Goal: Navigation & Orientation: Find specific page/section

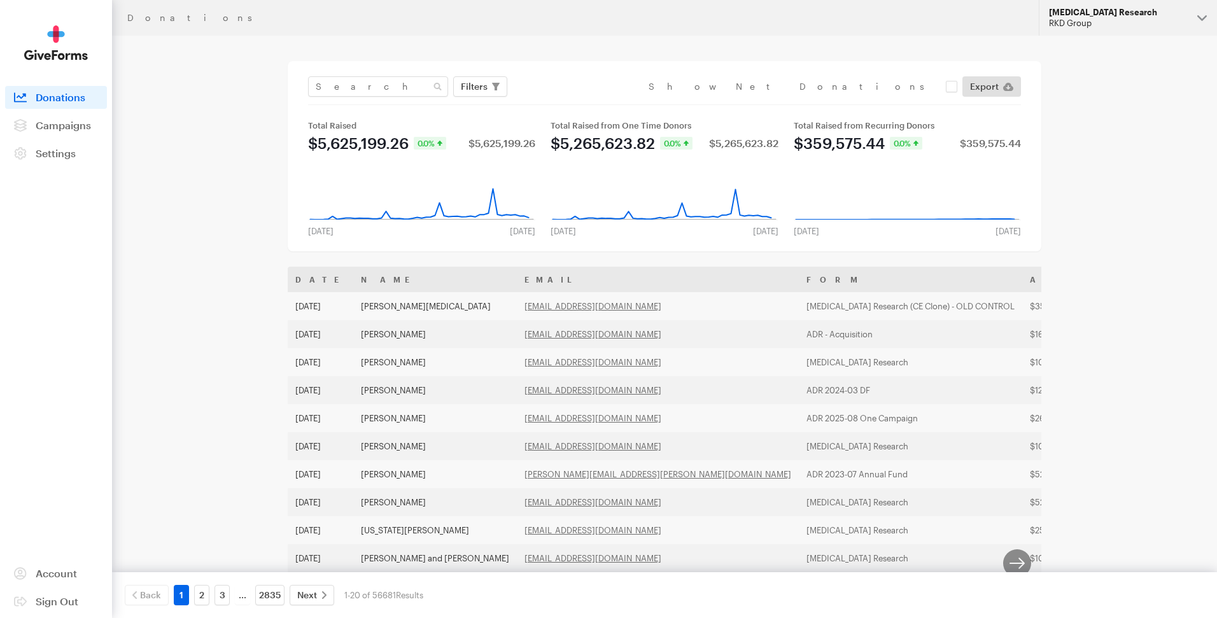
click at [1105, 25] on div "RKD Group" at bounding box center [1118, 23] width 138 height 11
click at [66, 124] on span "Campaigns" at bounding box center [63, 125] width 55 height 12
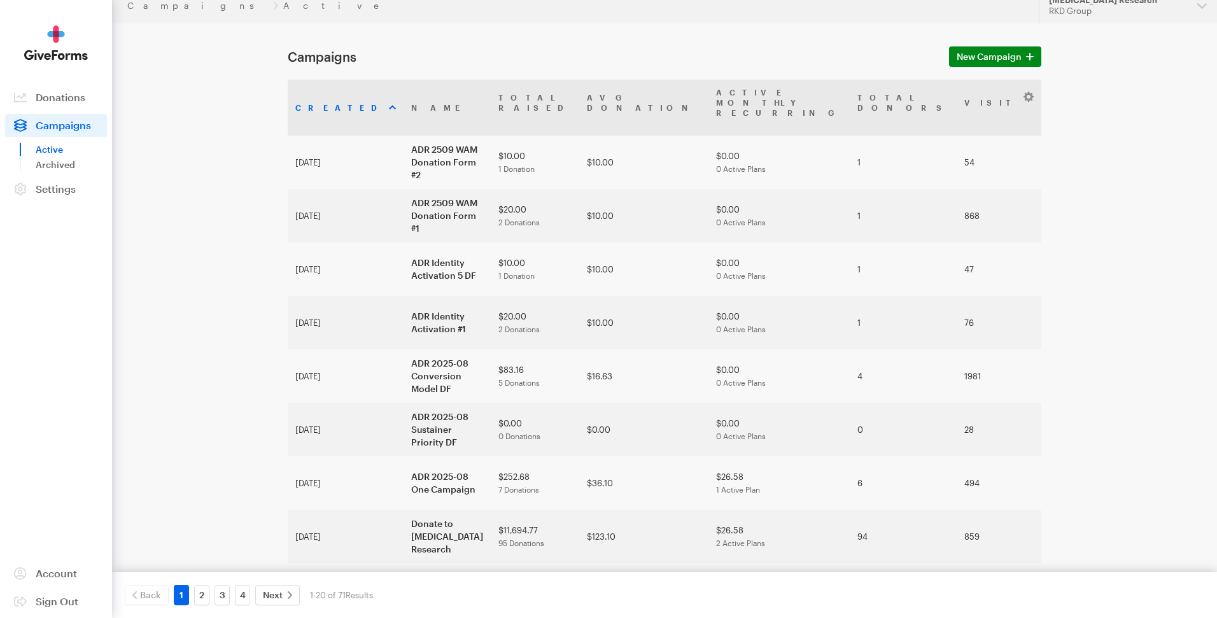
scroll to position [22, 0]
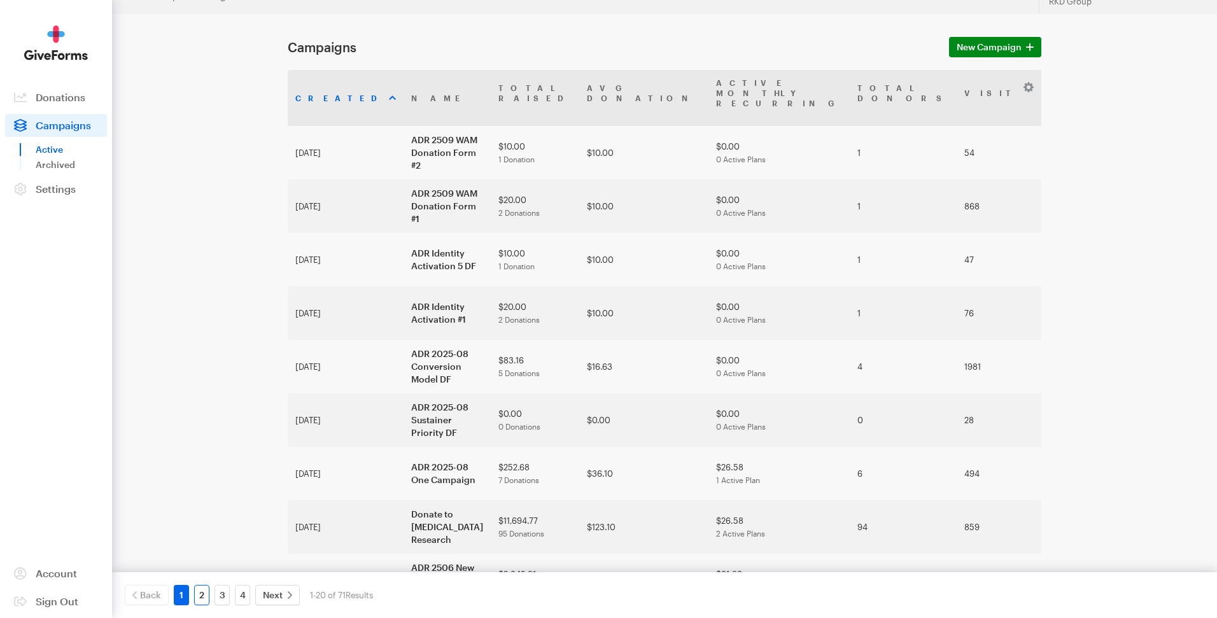
click at [199, 593] on link "2" at bounding box center [201, 595] width 15 height 20
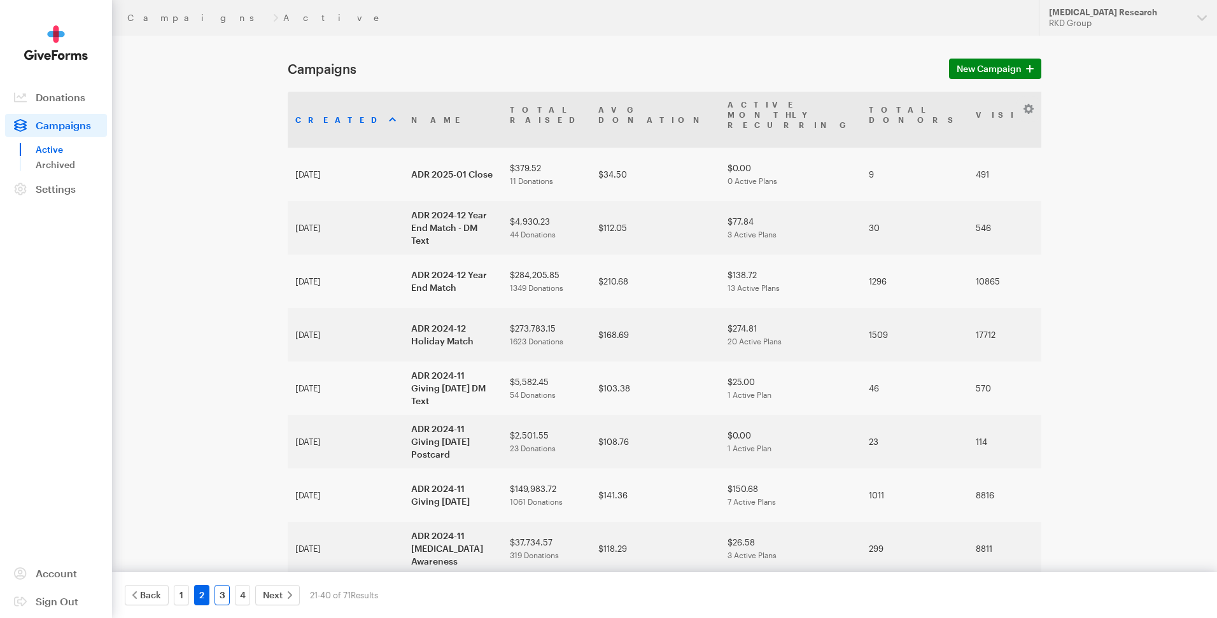
click at [219, 595] on link "3" at bounding box center [222, 595] width 15 height 20
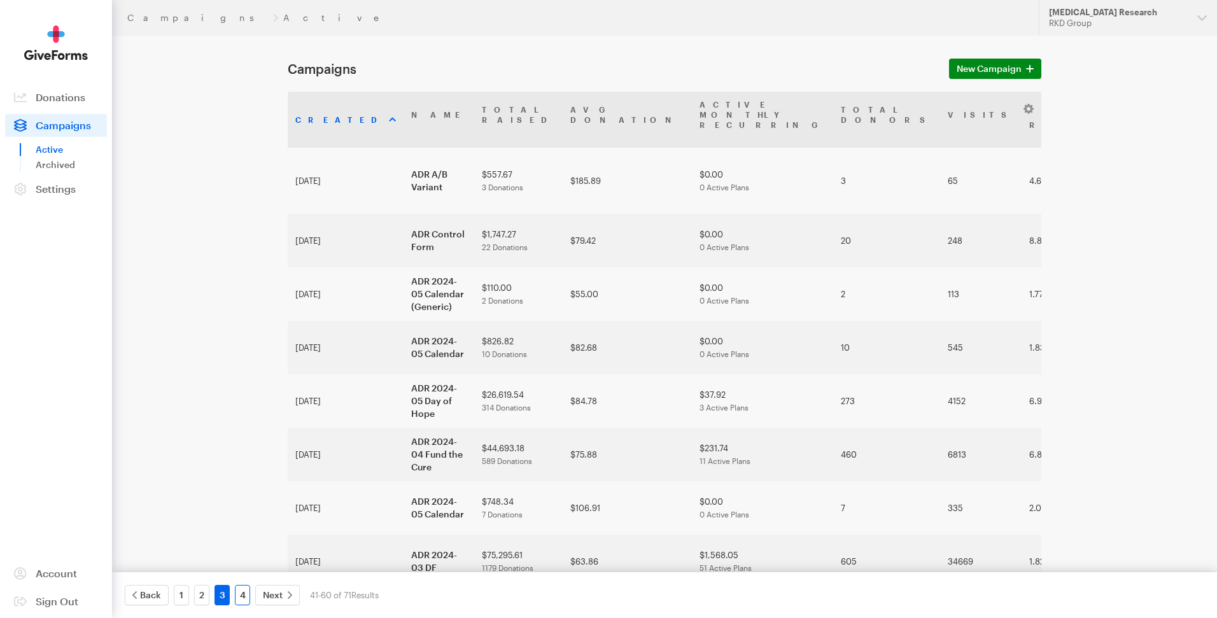
click at [239, 594] on link "4" at bounding box center [242, 595] width 15 height 20
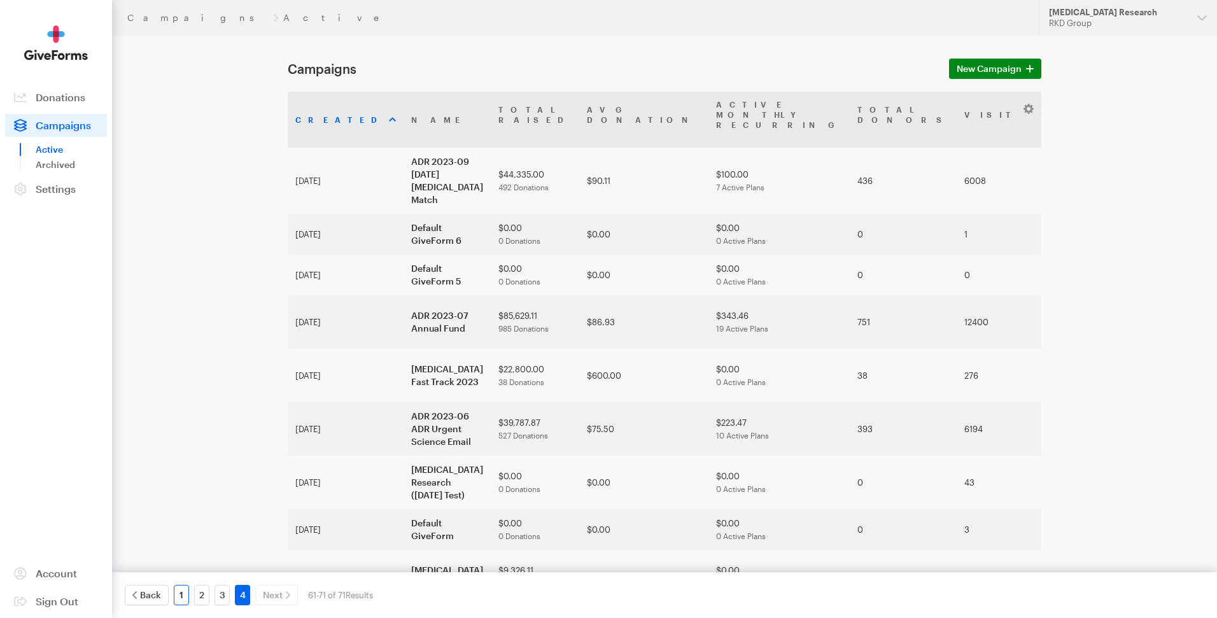
click at [179, 593] on link "1" at bounding box center [181, 595] width 15 height 20
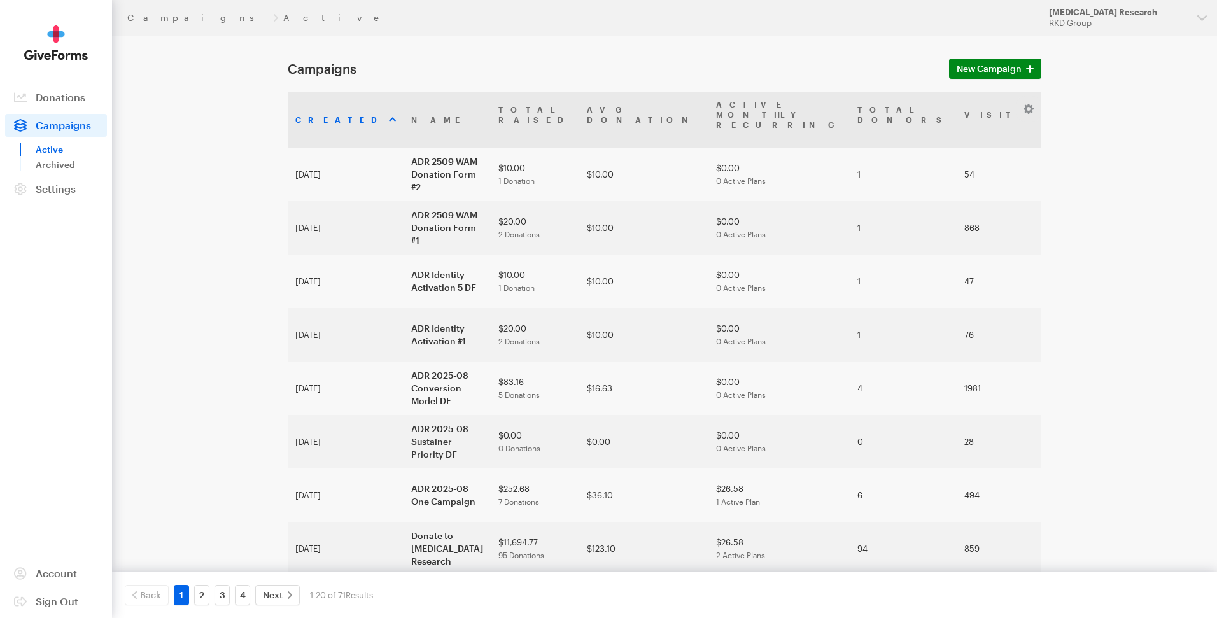
scroll to position [651, 0]
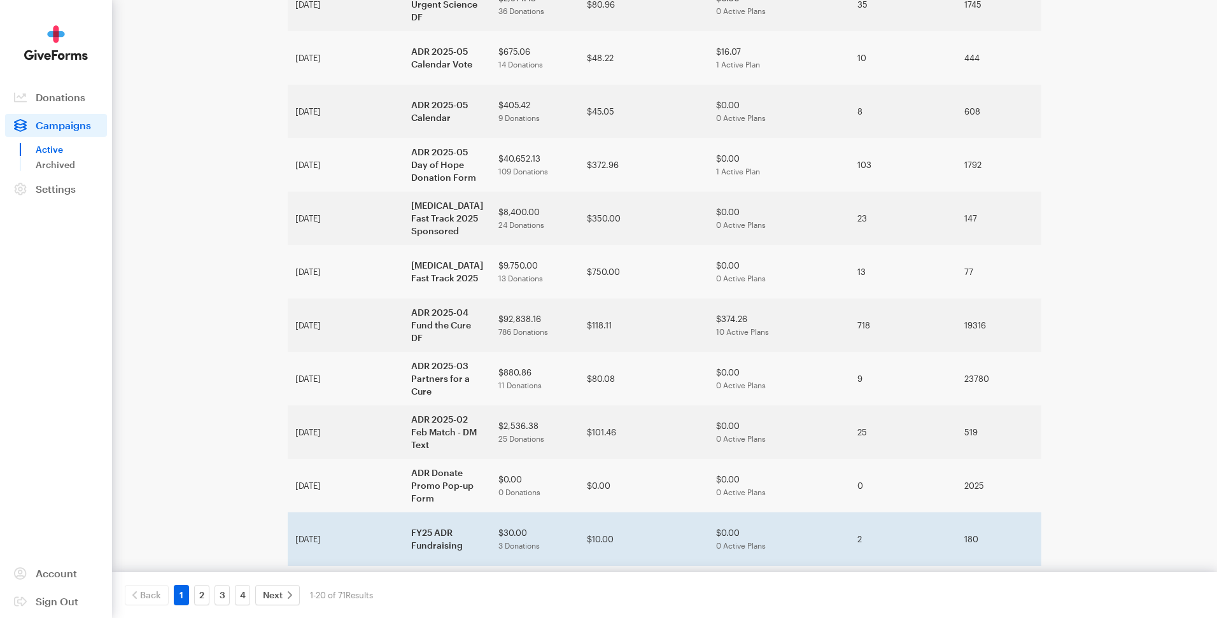
click at [404, 521] on td "FY25 ADR Fundraising" at bounding box center [447, 539] width 87 height 53
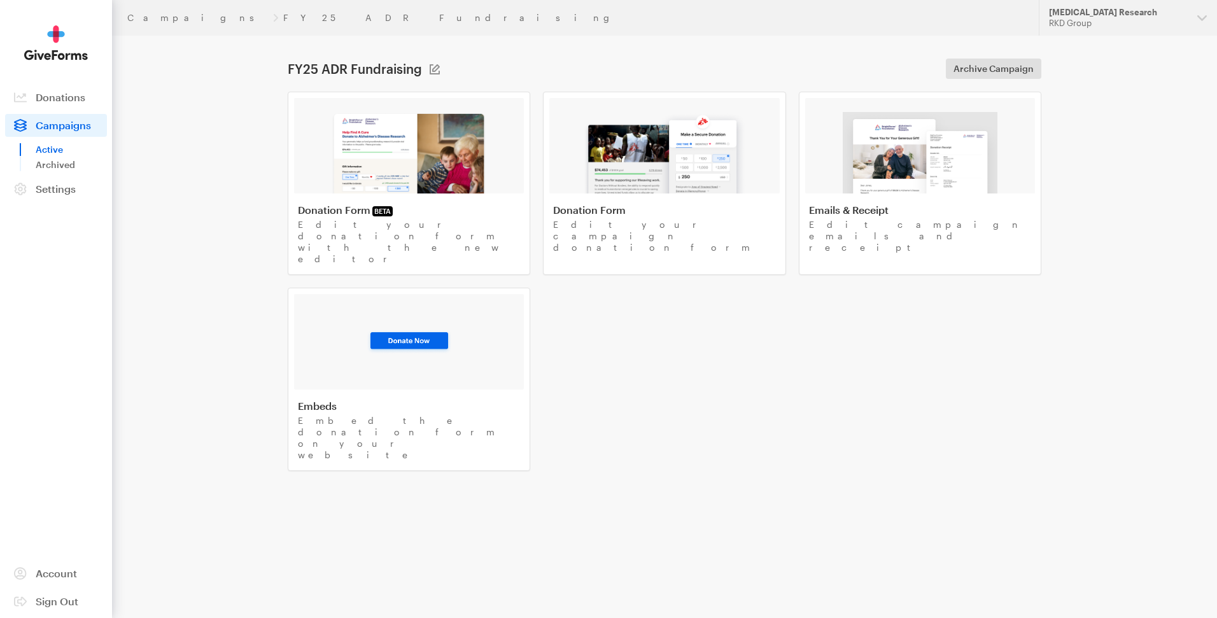
click at [389, 521] on html "Campaigns FY25 ADR Fundraising Updates Support Alzheimer's Disease Research RKD…" at bounding box center [608, 272] width 1217 height 544
click at [407, 148] on img at bounding box center [409, 153] width 156 height 82
click at [52, 127] on span "Campaigns" at bounding box center [63, 125] width 55 height 12
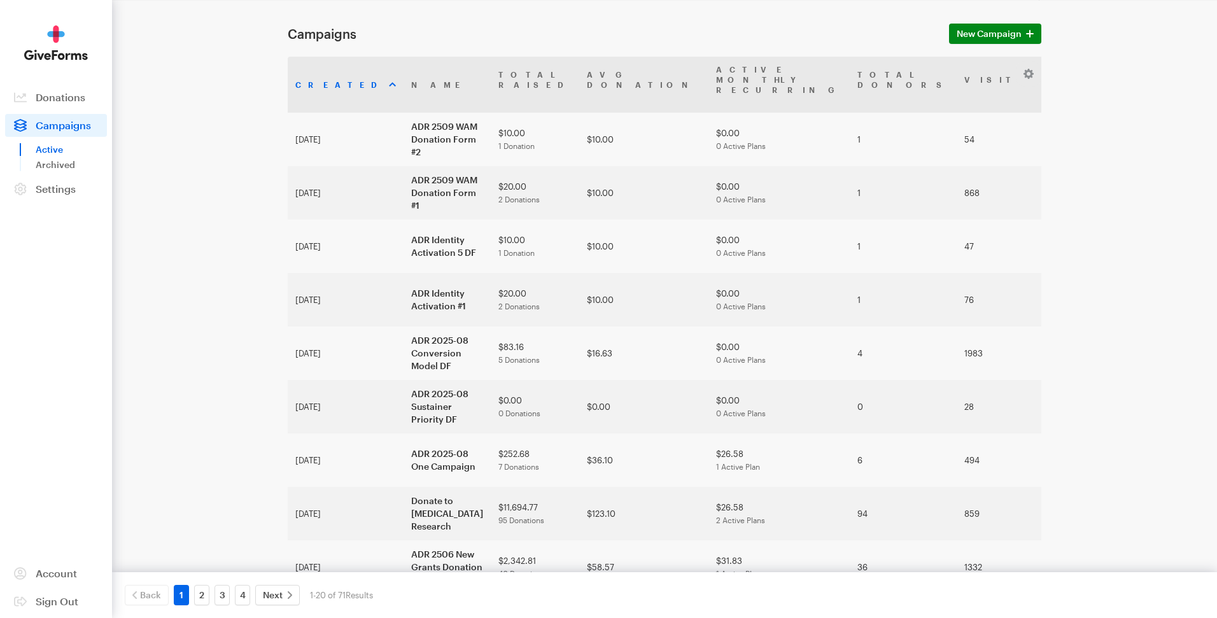
scroll to position [50, 0]
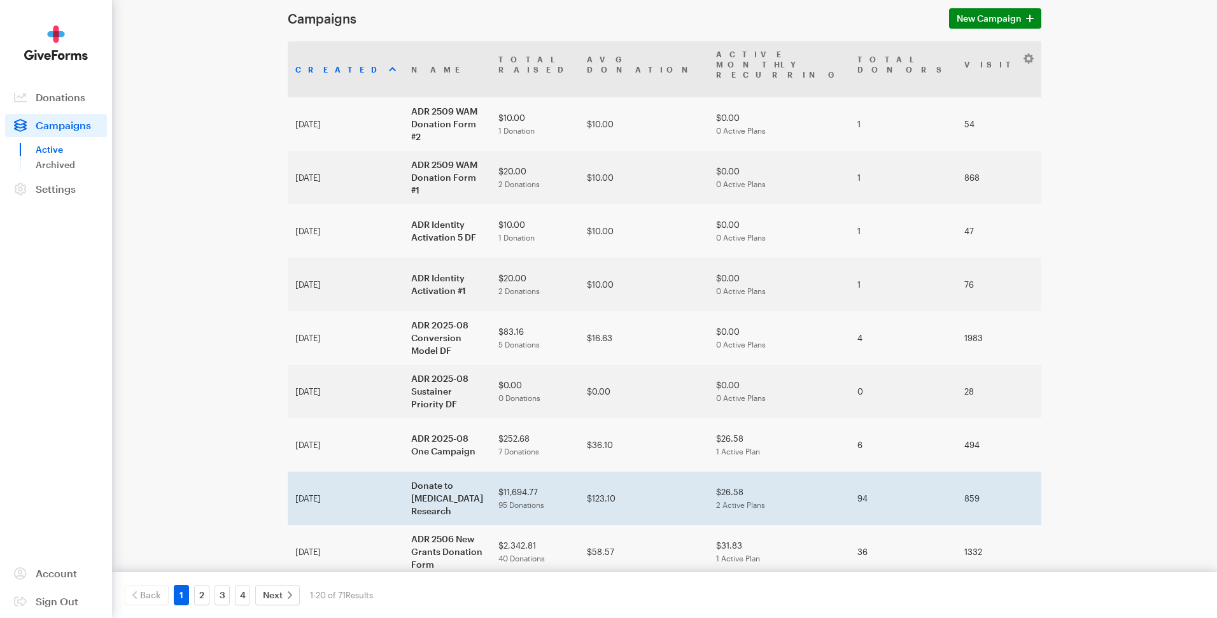
click at [404, 475] on td "Donate to Alzheimer's Disease Research" at bounding box center [447, 498] width 87 height 53
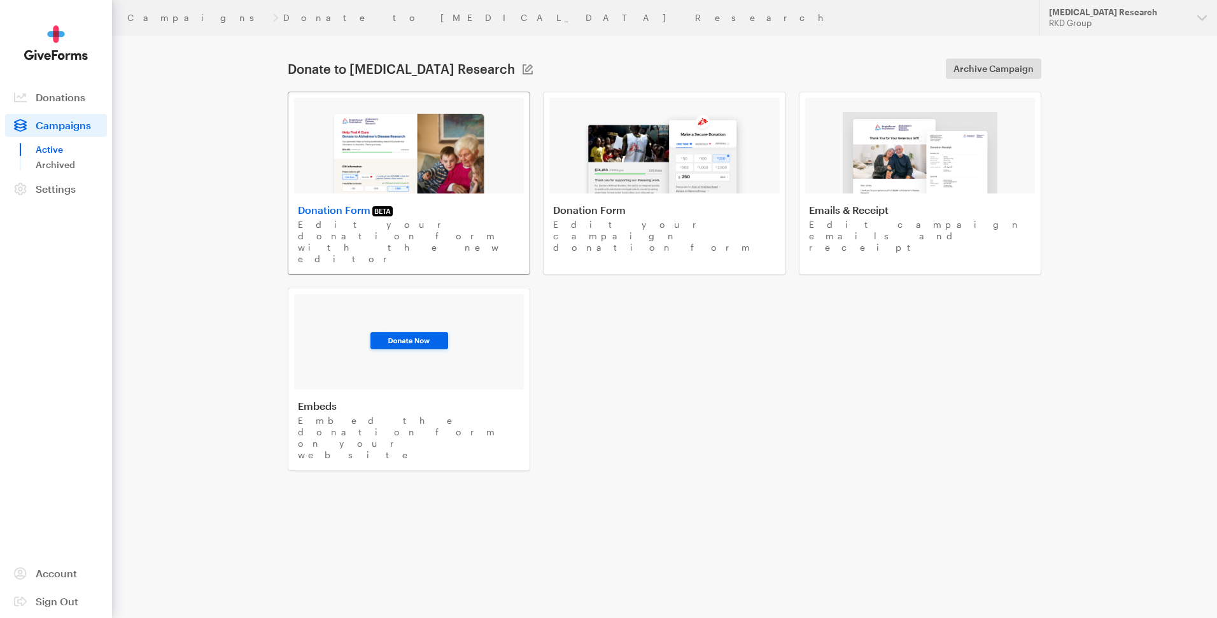
click at [415, 157] on img at bounding box center [409, 153] width 156 height 82
click at [58, 127] on span "Campaigns" at bounding box center [63, 125] width 55 height 12
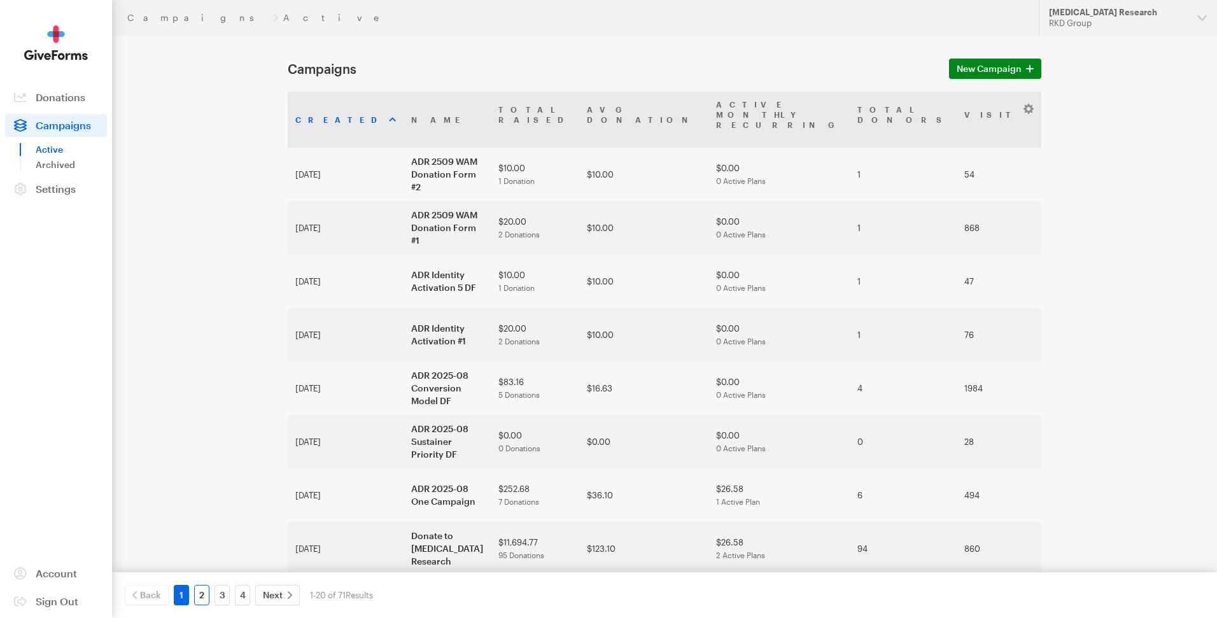
click at [199, 600] on link "2" at bounding box center [201, 595] width 15 height 20
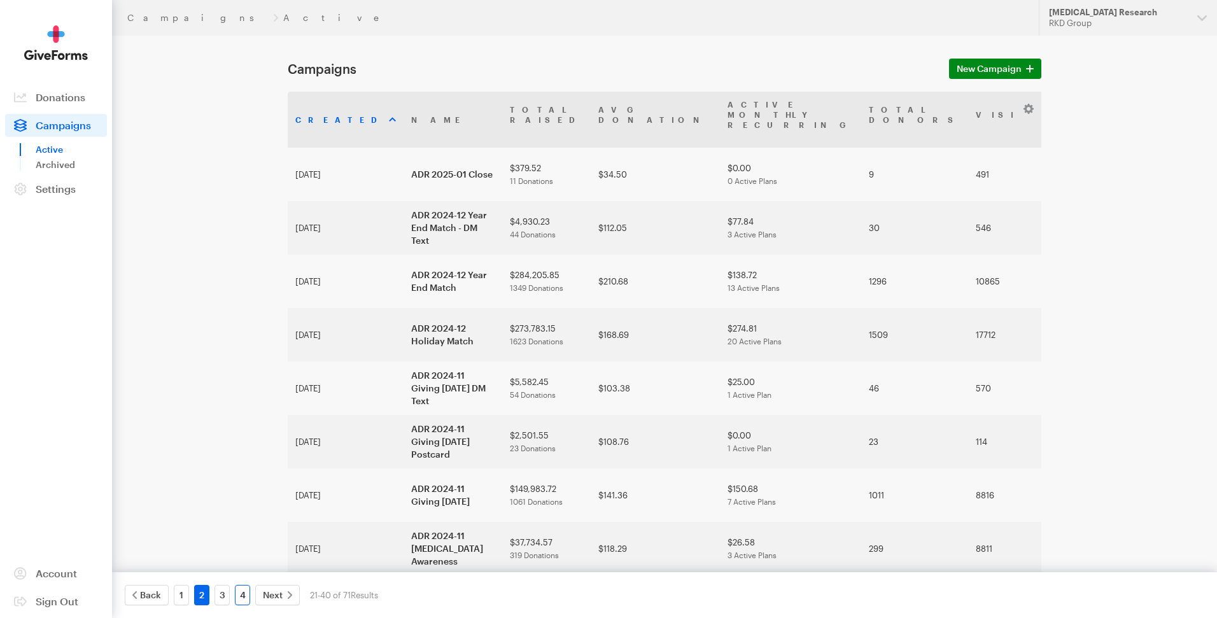
scroll to position [5, 0]
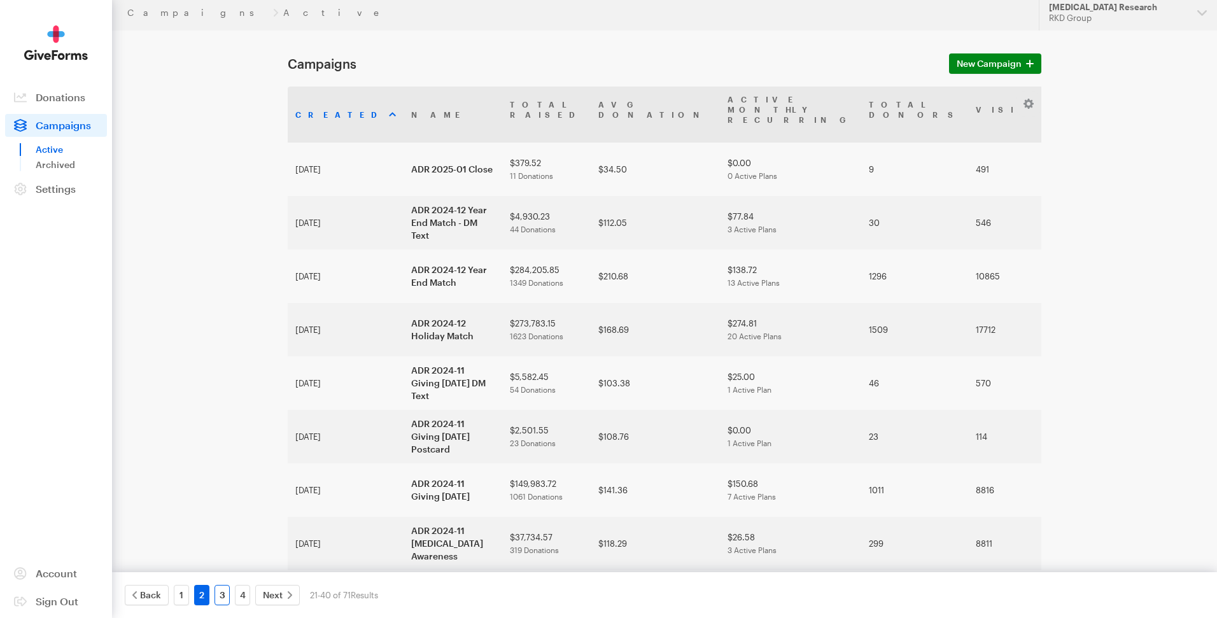
click at [216, 599] on link "3" at bounding box center [222, 595] width 15 height 20
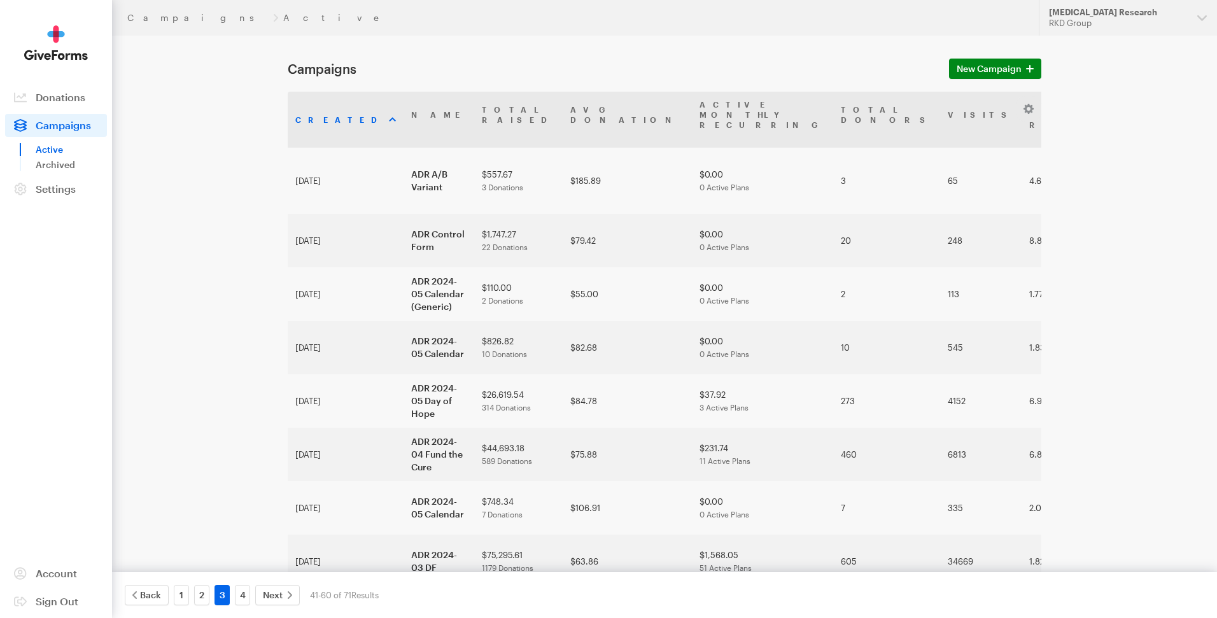
scroll to position [448, 0]
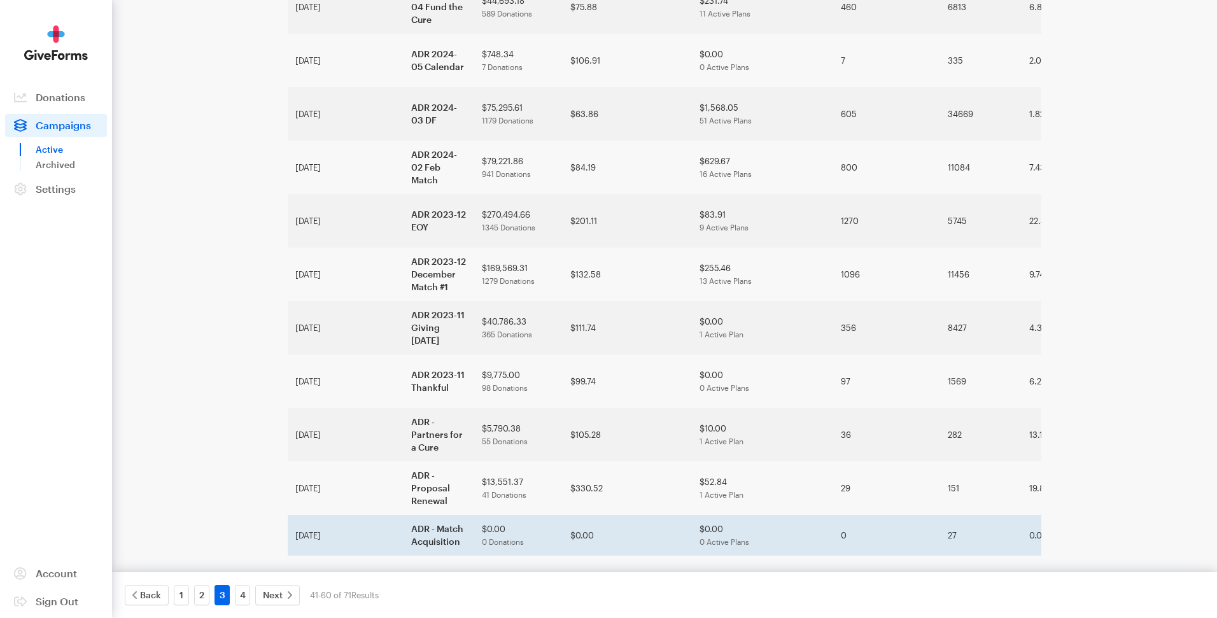
click at [404, 515] on td "ADR - Match Acquisition" at bounding box center [439, 535] width 71 height 41
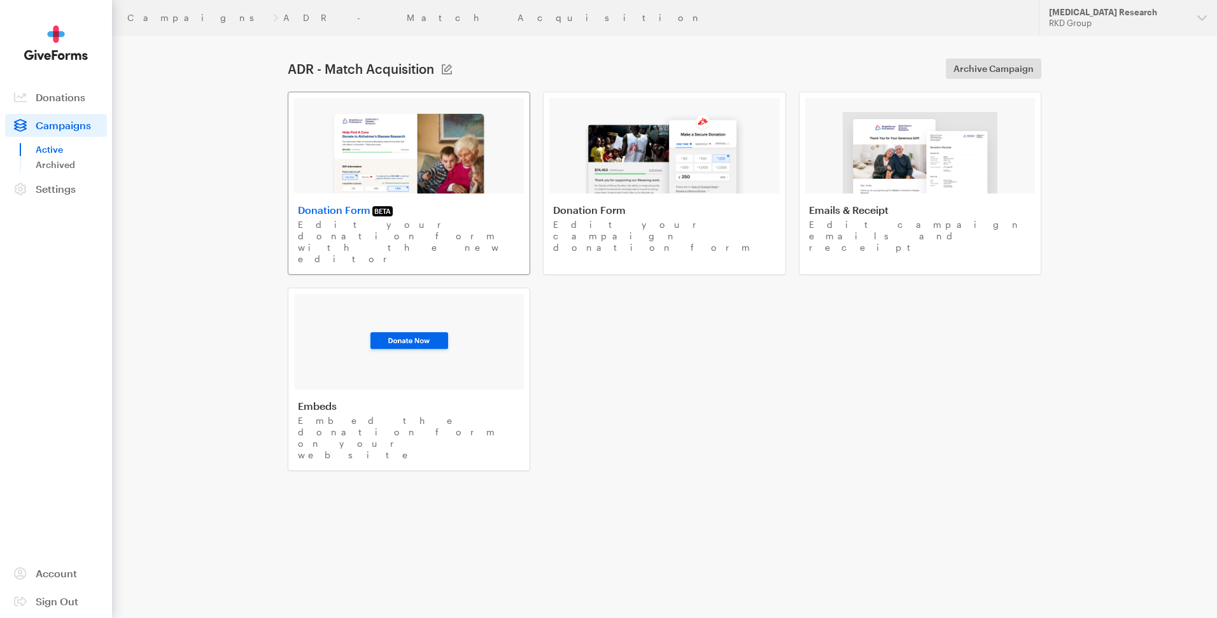
click at [427, 148] on img at bounding box center [409, 153] width 156 height 82
click at [25, 21] on aside "Activity Donations Donors Campaigns Active Archived Settings Organization Payme…" at bounding box center [56, 309] width 112 height 618
drag, startPoint x: 70, startPoint y: 127, endPoint x: 95, endPoint y: 135, distance: 26.0
click at [70, 127] on span "Campaigns" at bounding box center [63, 125] width 55 height 12
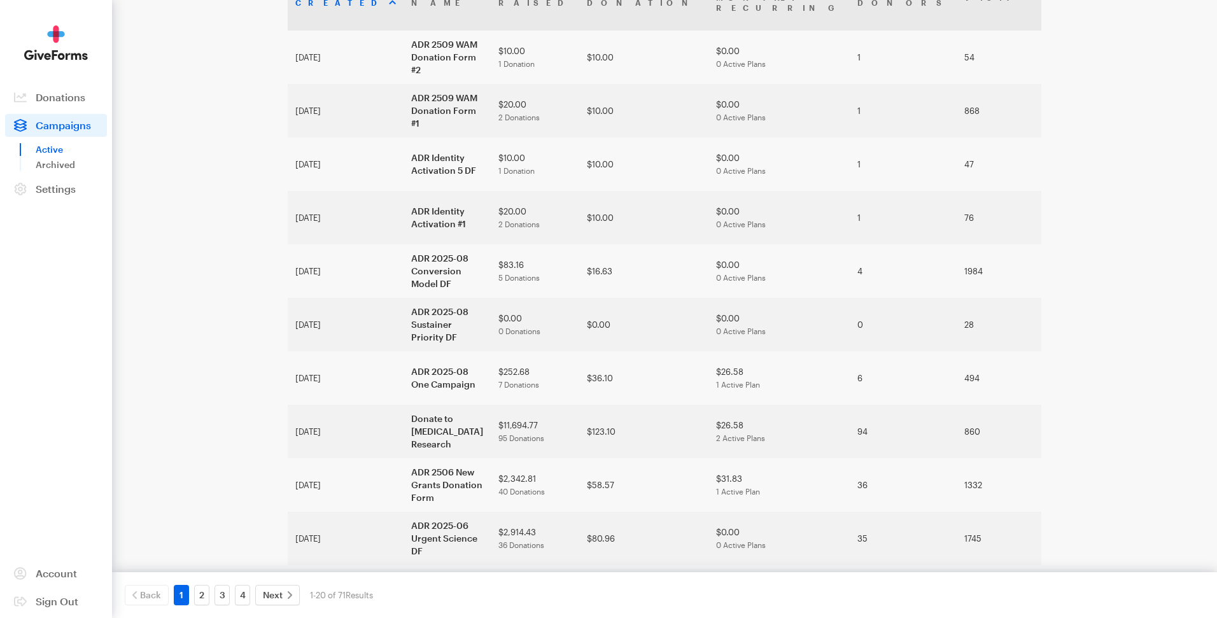
scroll to position [130, 0]
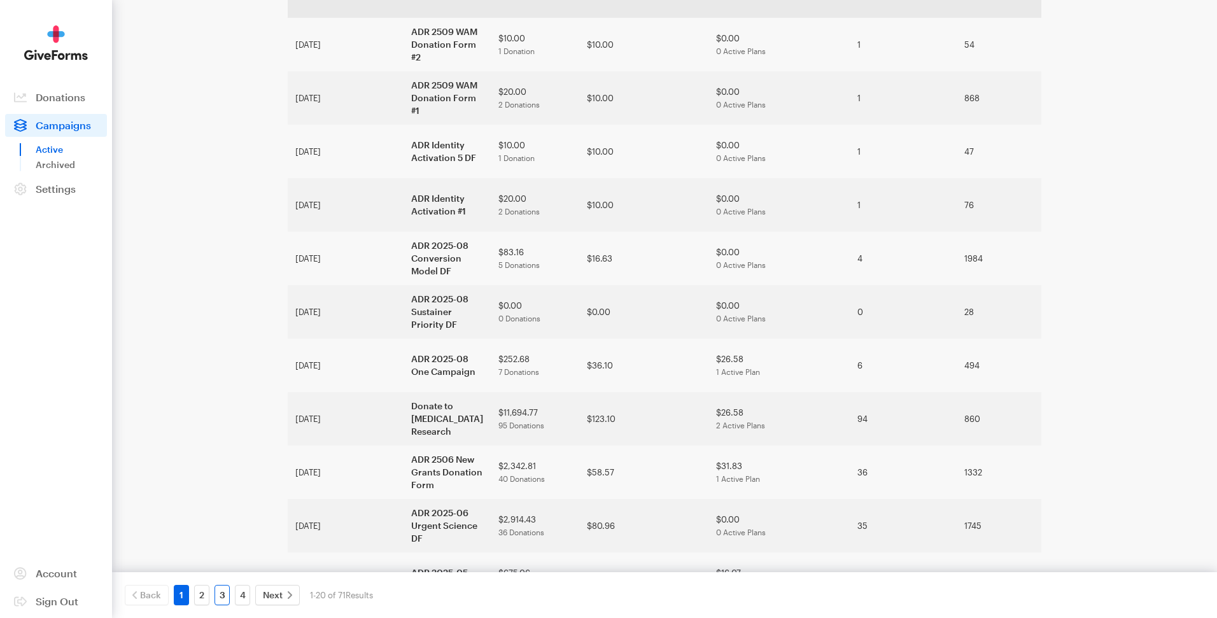
click at [223, 595] on link "3" at bounding box center [222, 595] width 15 height 20
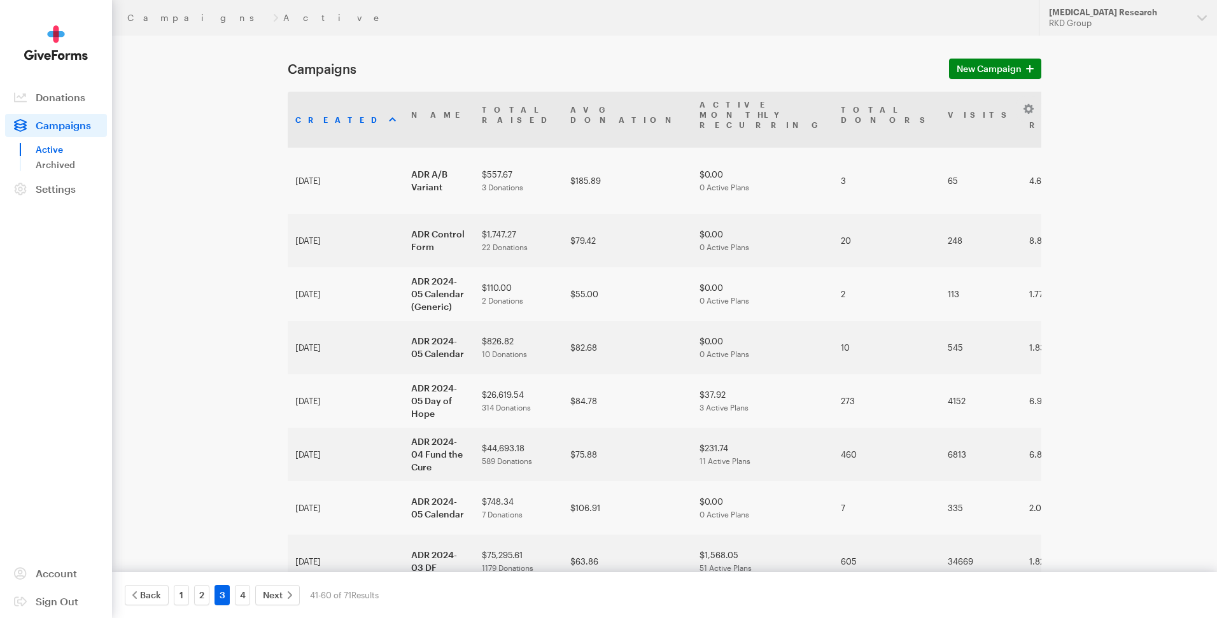
scroll to position [448, 0]
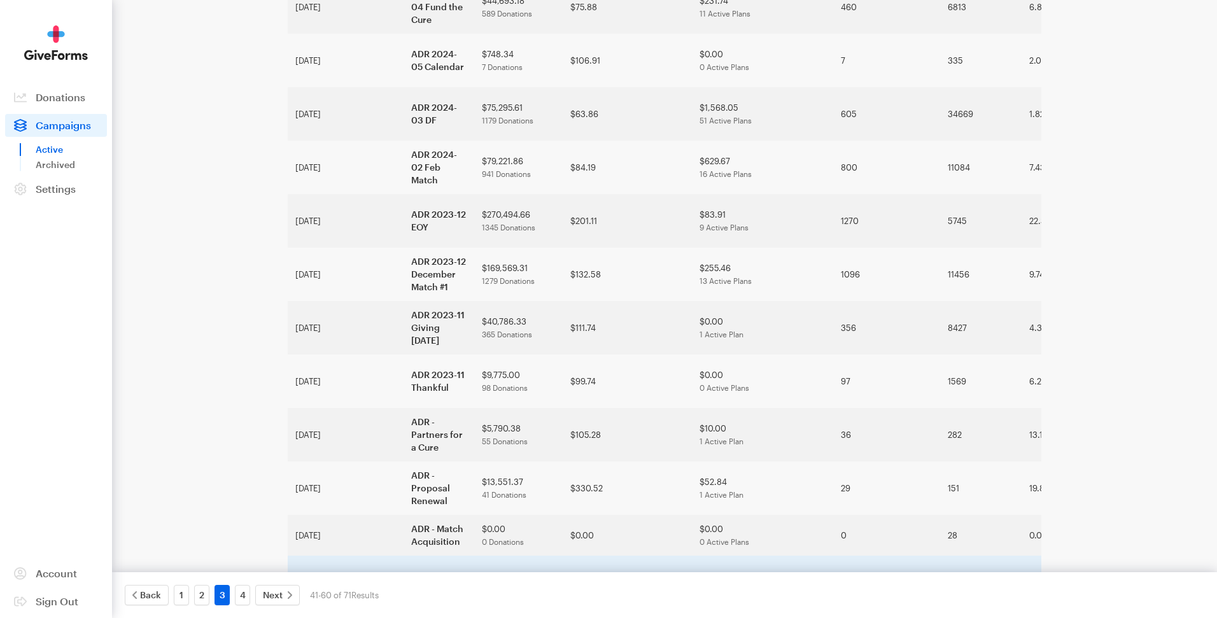
click at [404, 556] on td "ADR - Match Renewal" at bounding box center [439, 582] width 71 height 53
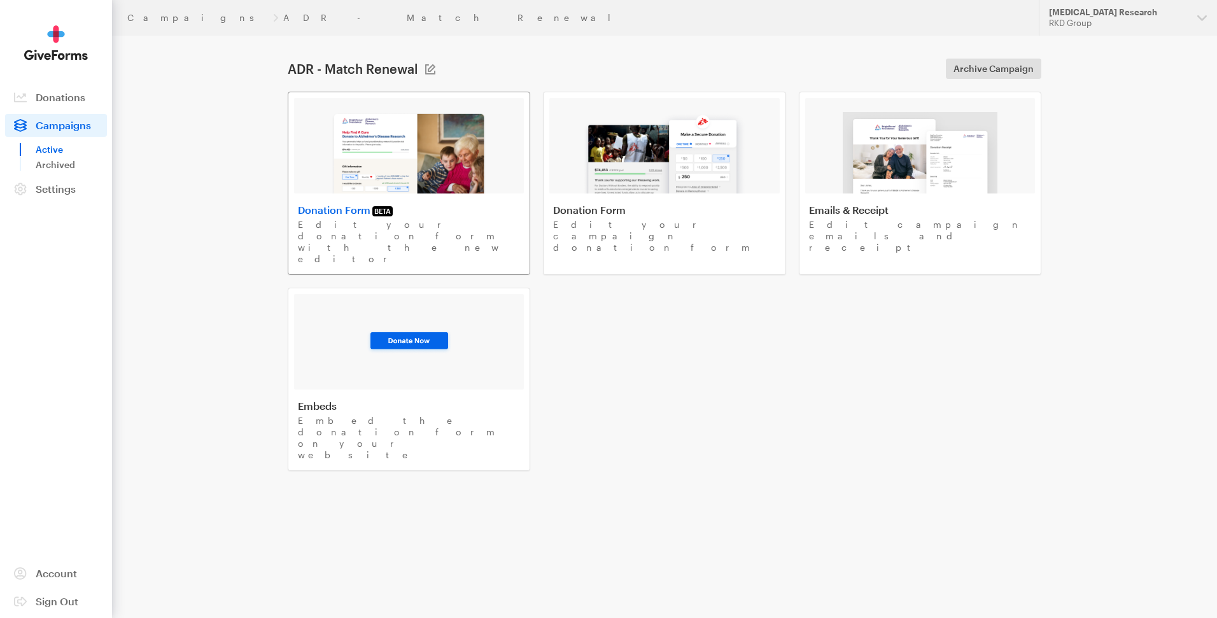
click at [397, 140] on img at bounding box center [409, 153] width 156 height 82
click at [64, 127] on span "Campaigns" at bounding box center [63, 125] width 55 height 12
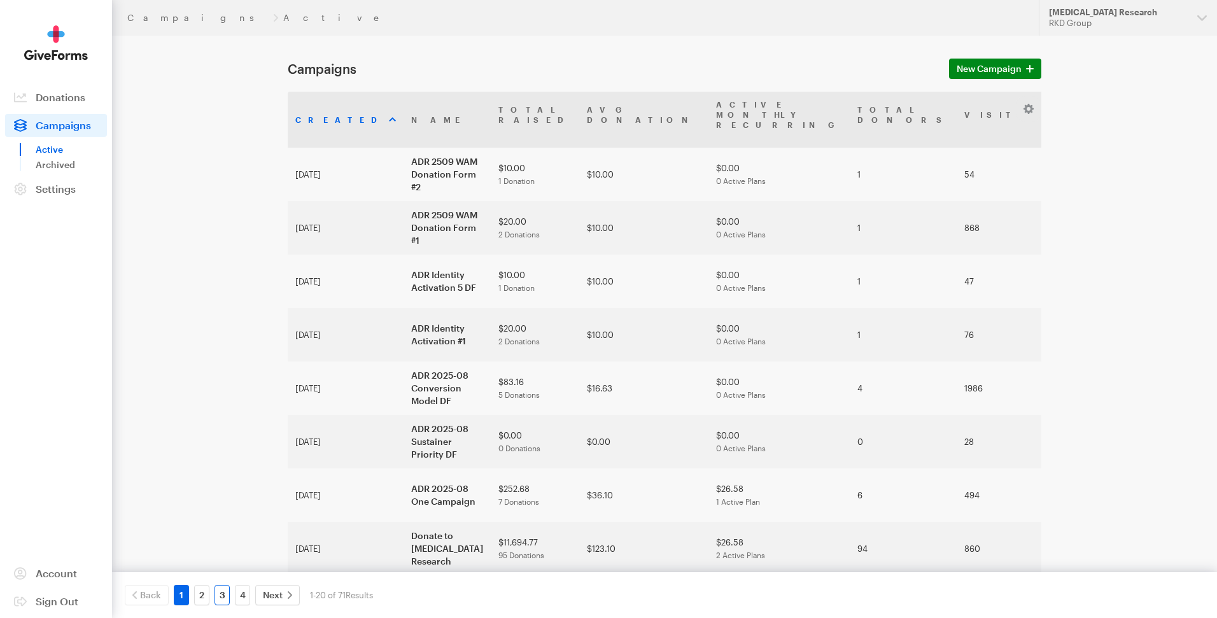
click at [221, 593] on link "3" at bounding box center [222, 595] width 15 height 20
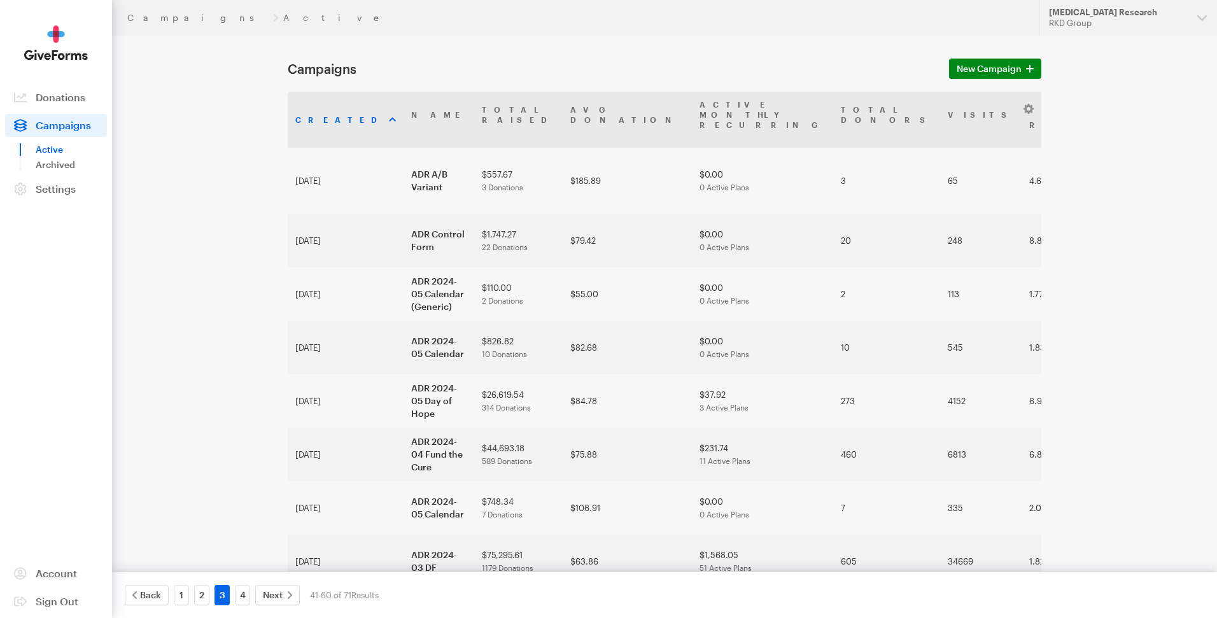
scroll to position [448, 0]
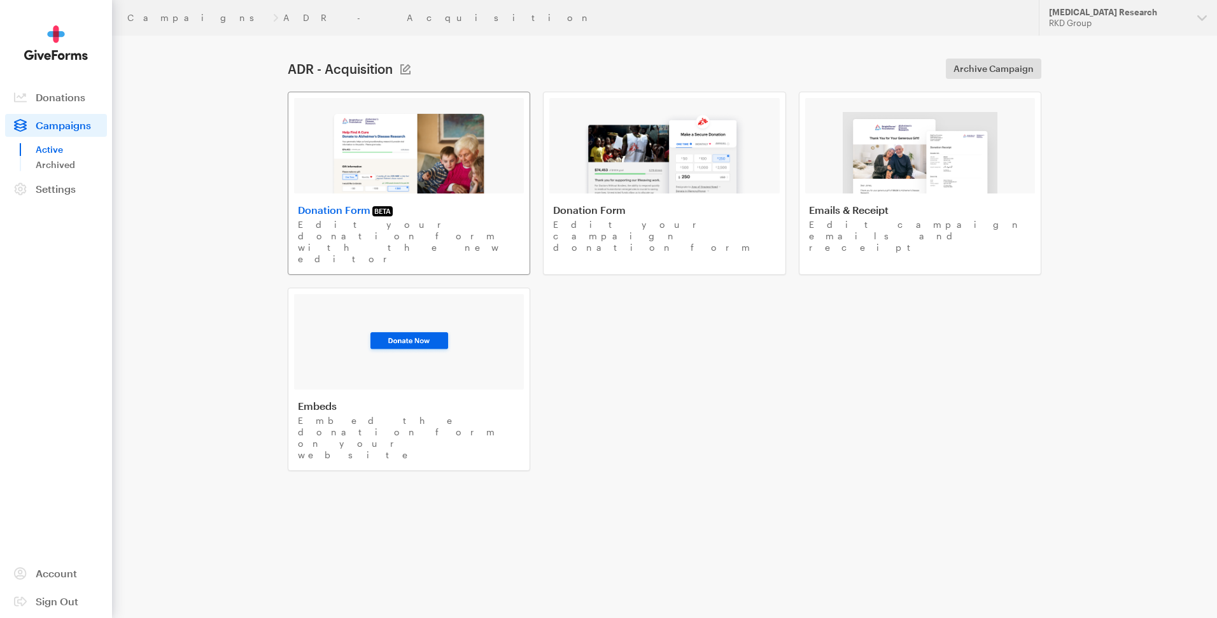
click at [399, 141] on img at bounding box center [409, 153] width 156 height 82
click at [21, 22] on aside "Activity Donations Donors Campaigns Active Archived Settings Organization Payme…" at bounding box center [56, 309] width 112 height 618
drag, startPoint x: 59, startPoint y: 129, endPoint x: 76, endPoint y: 131, distance: 17.3
click at [59, 129] on span "Campaigns" at bounding box center [63, 125] width 55 height 12
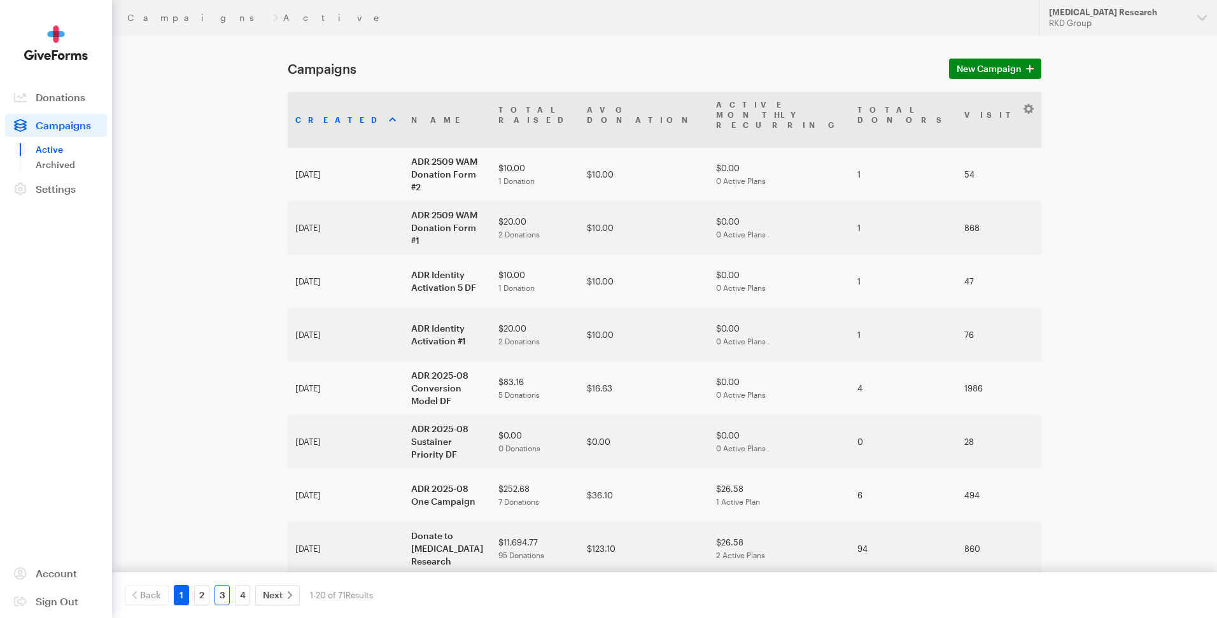
click at [220, 599] on link "3" at bounding box center [222, 595] width 15 height 20
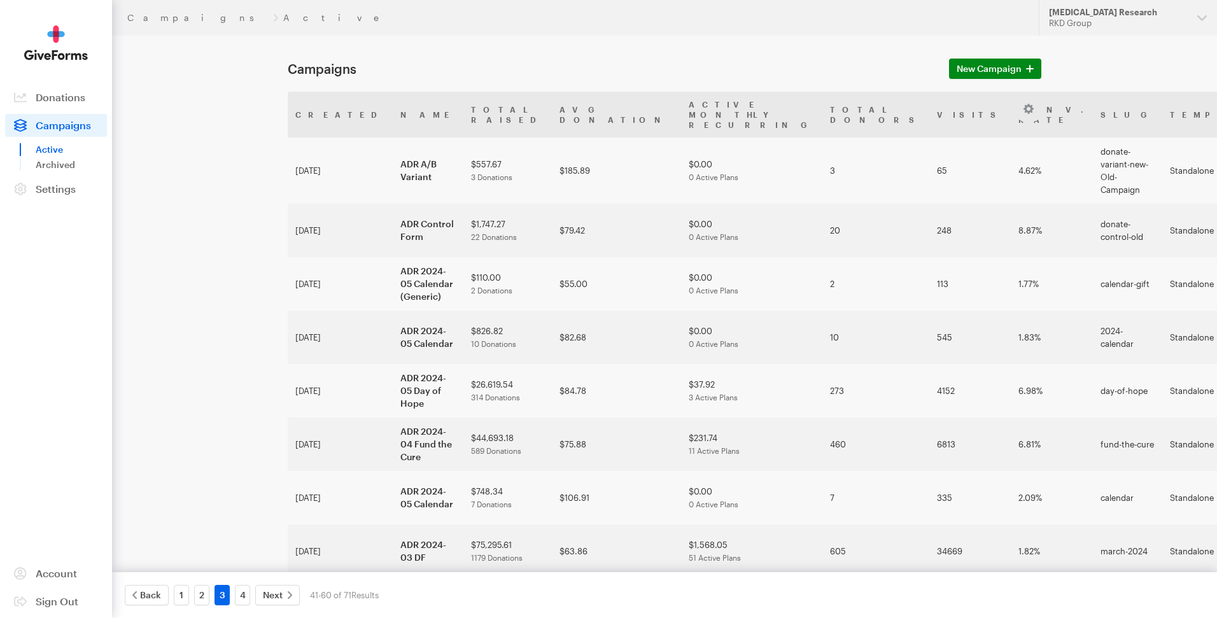
drag, startPoint x: 0, startPoint y: 0, endPoint x: 210, endPoint y: 456, distance: 502.0
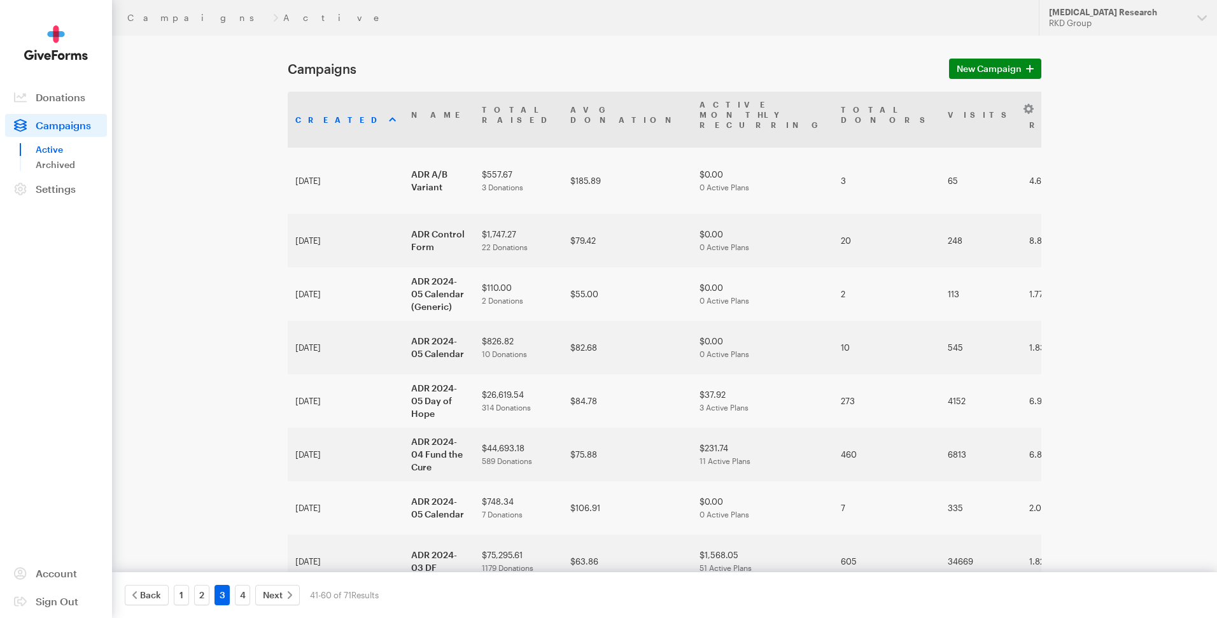
scroll to position [448, 0]
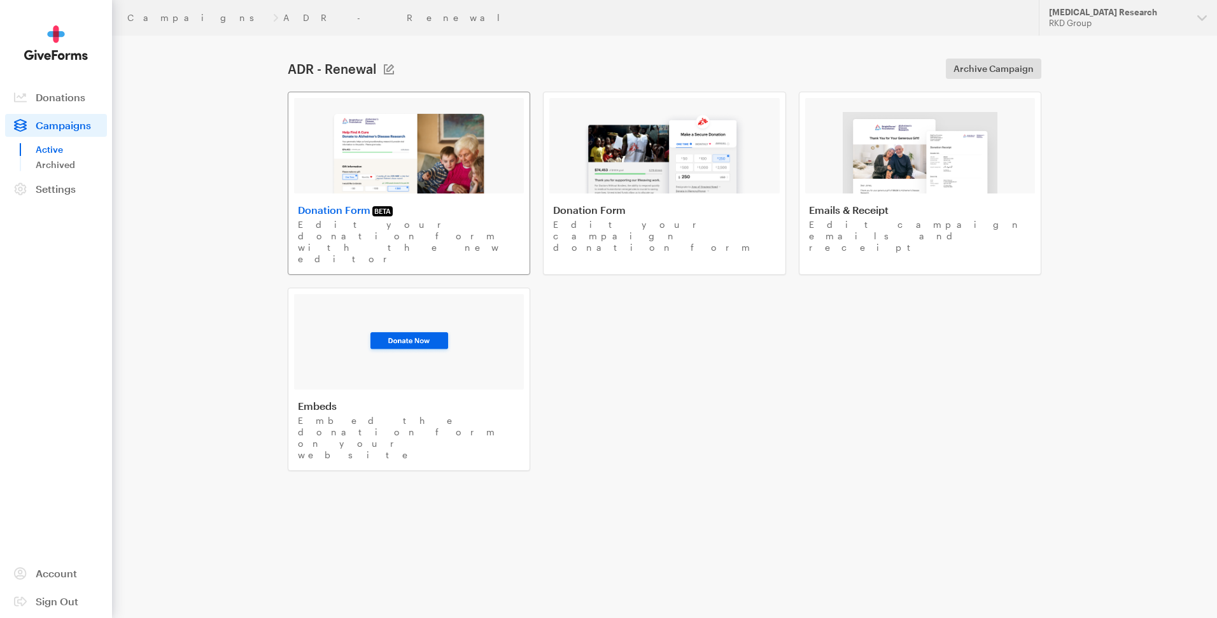
click at [407, 145] on img at bounding box center [409, 153] width 156 height 82
drag, startPoint x: 51, startPoint y: 129, endPoint x: 59, endPoint y: 133, distance: 8.5
click at [51, 129] on span "Campaigns" at bounding box center [63, 125] width 55 height 12
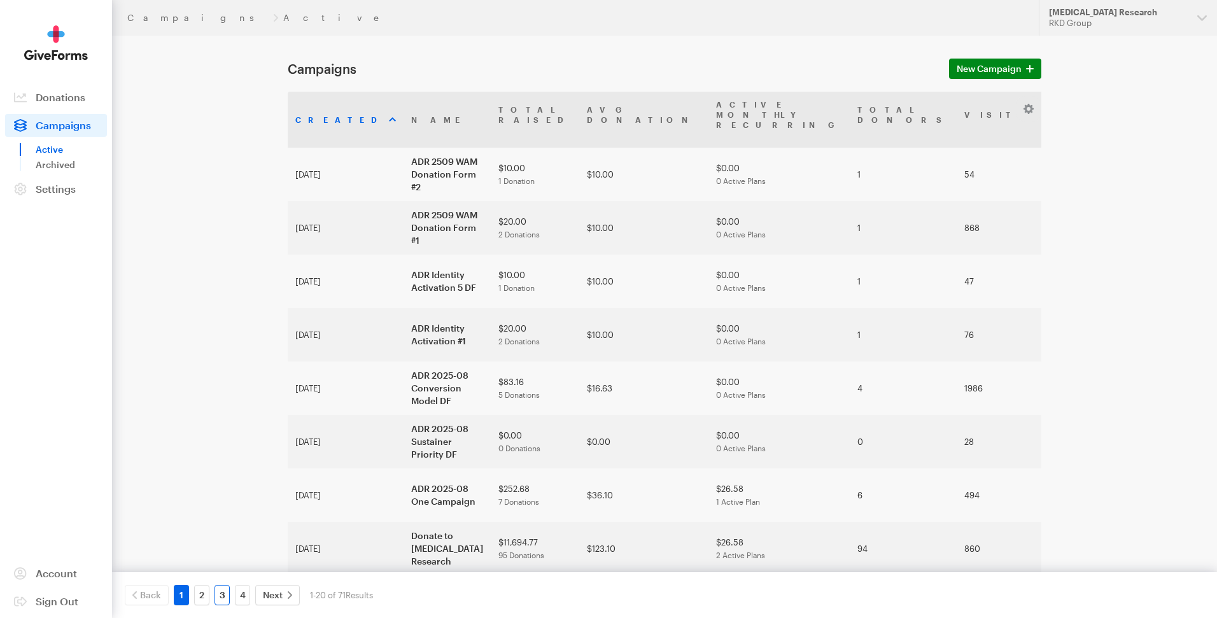
click at [224, 595] on link "3" at bounding box center [222, 595] width 15 height 20
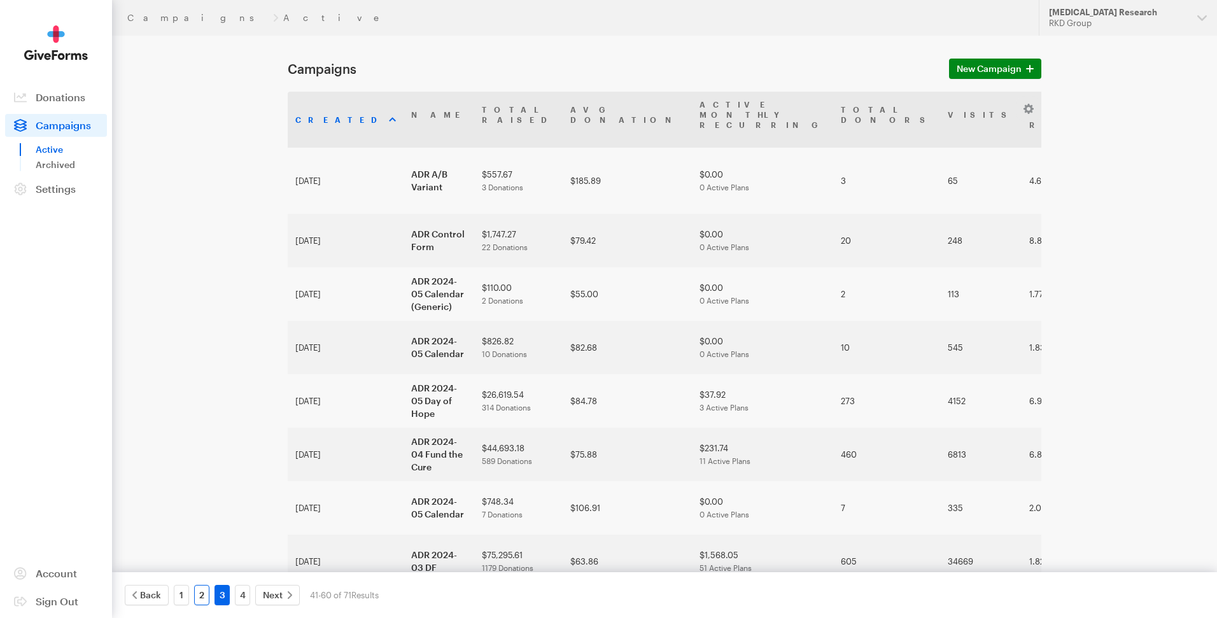
click at [205, 593] on link "2" at bounding box center [201, 595] width 15 height 20
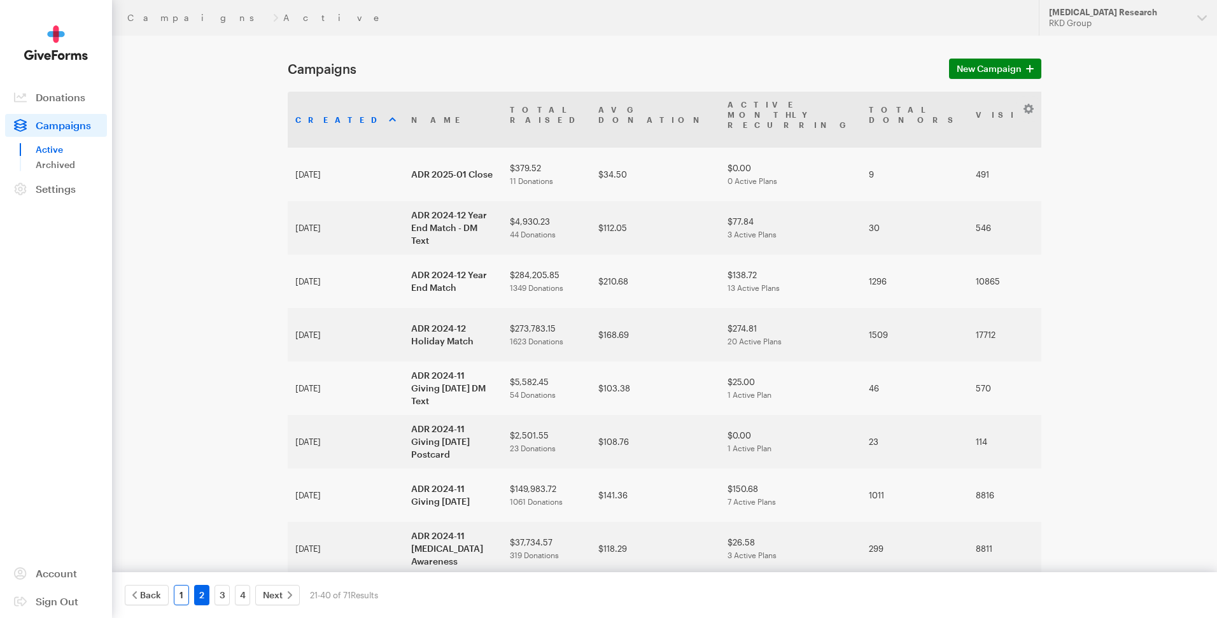
click at [181, 597] on link "1" at bounding box center [181, 595] width 15 height 20
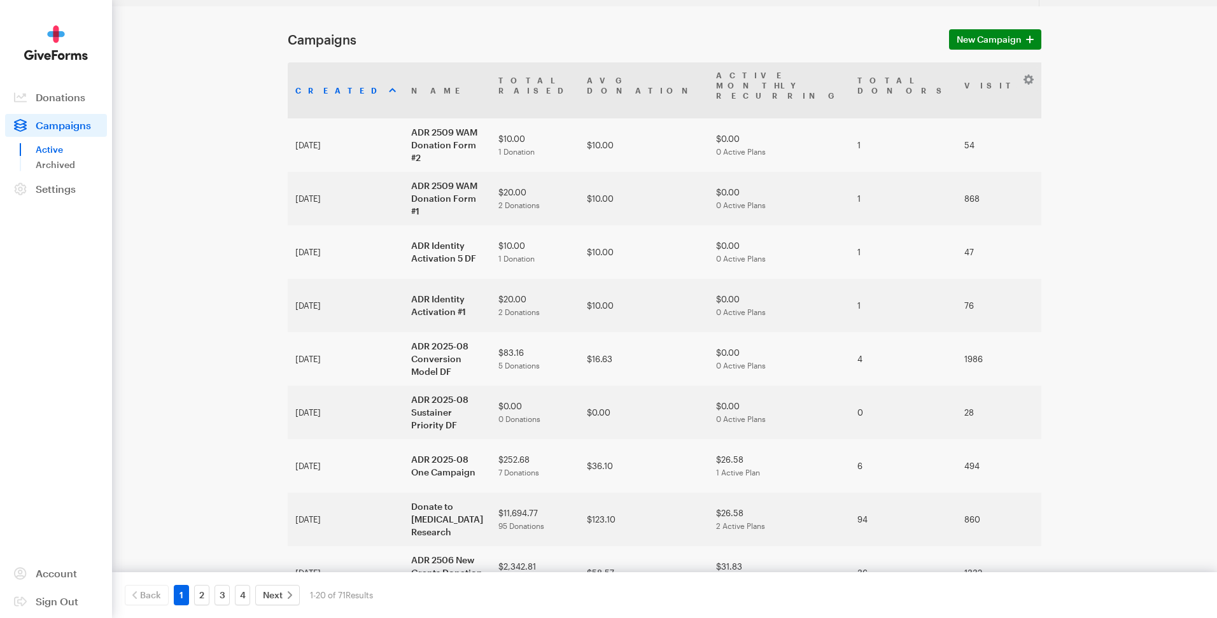
scroll to position [31, 0]
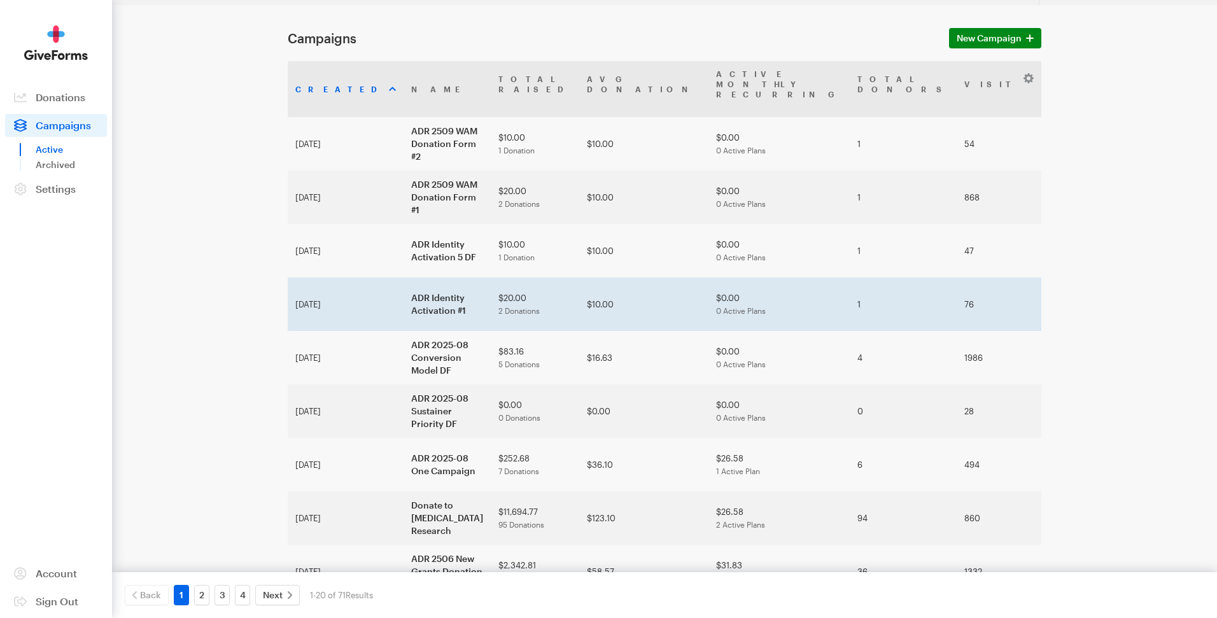
click at [404, 282] on td "ADR Identity Activation #1" at bounding box center [447, 304] width 87 height 53
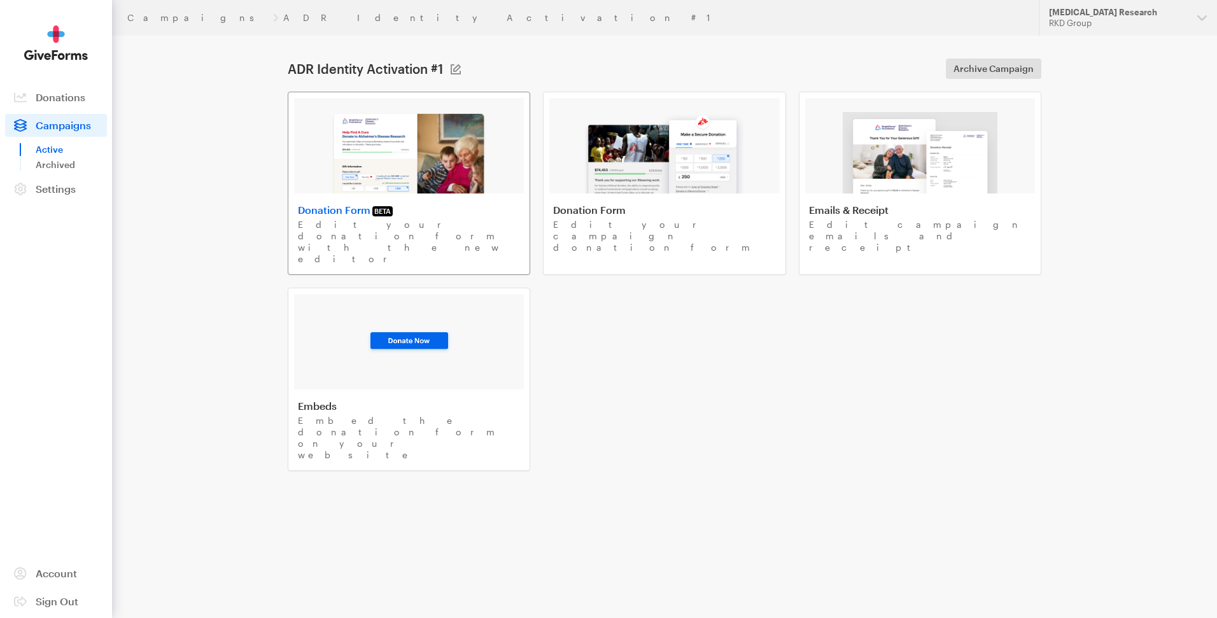
click at [402, 173] on img at bounding box center [409, 153] width 156 height 82
click at [25, 20] on aside "Activity Donations Donors Campaigns Active Archived Settings Organization Payme…" at bounding box center [56, 309] width 112 height 618
click at [70, 123] on span "Campaigns" at bounding box center [63, 125] width 55 height 12
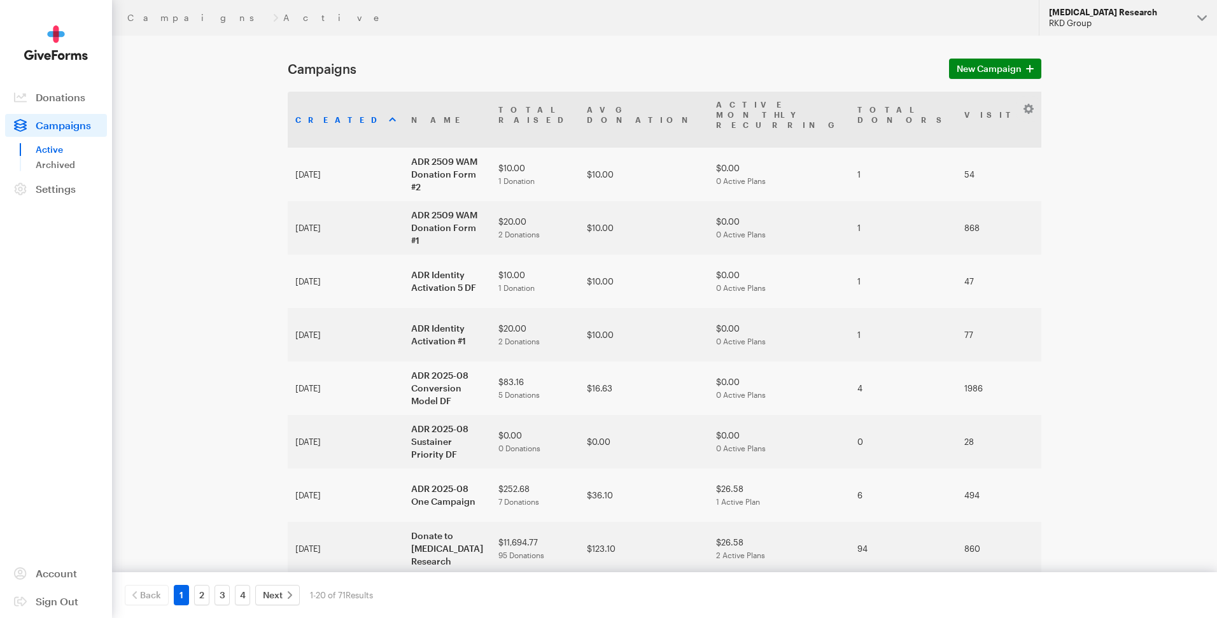
click at [1103, 20] on div "RKD Group" at bounding box center [1118, 23] width 138 height 11
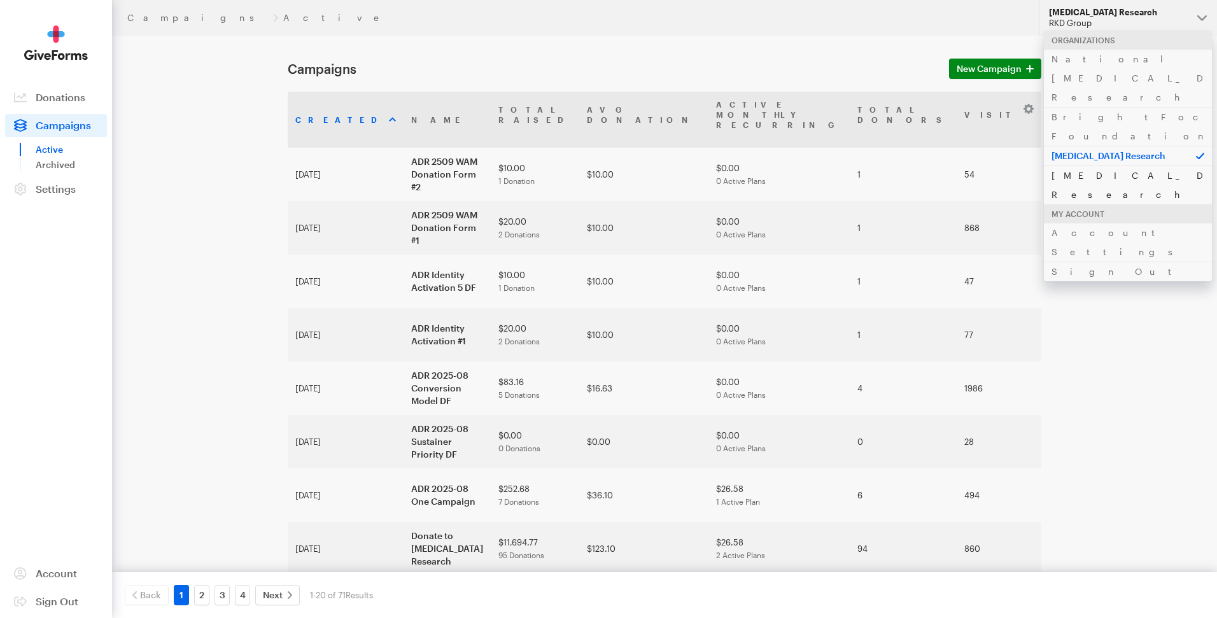
click at [1084, 166] on link "[MEDICAL_DATA] Research" at bounding box center [1128, 185] width 168 height 39
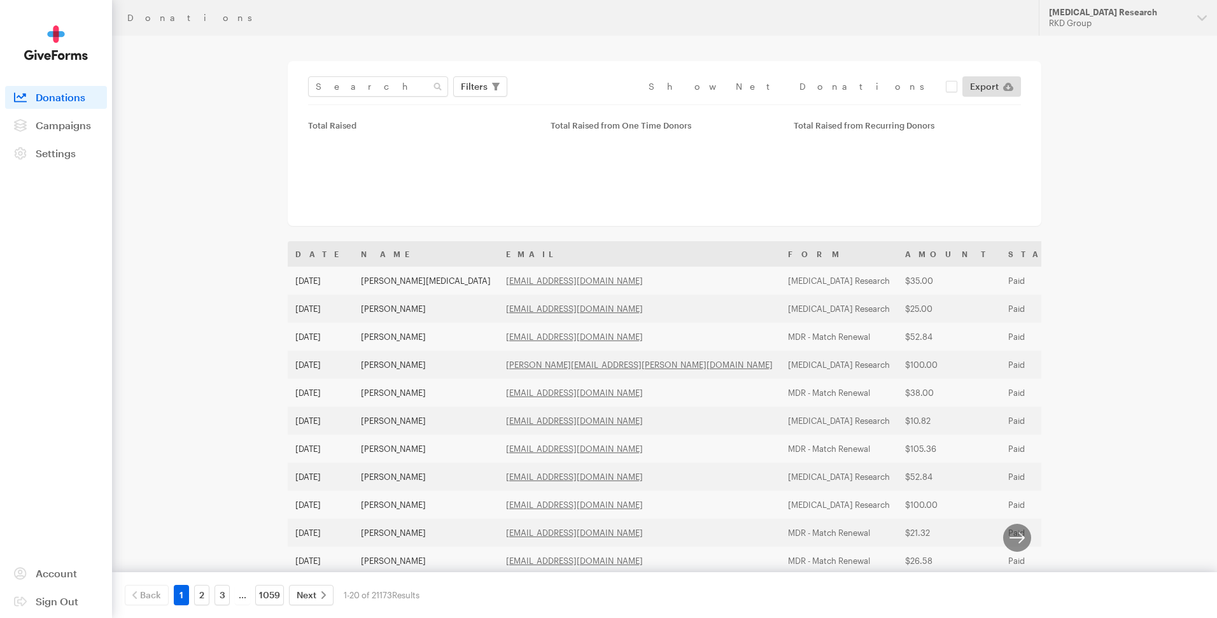
scroll to position [3, 0]
click at [223, 152] on main "Donations Filters Clear Filters Apply Date [DATE] - [DATE] Forms DELETE MDR 202…" at bounding box center [608, 465] width 917 height 864
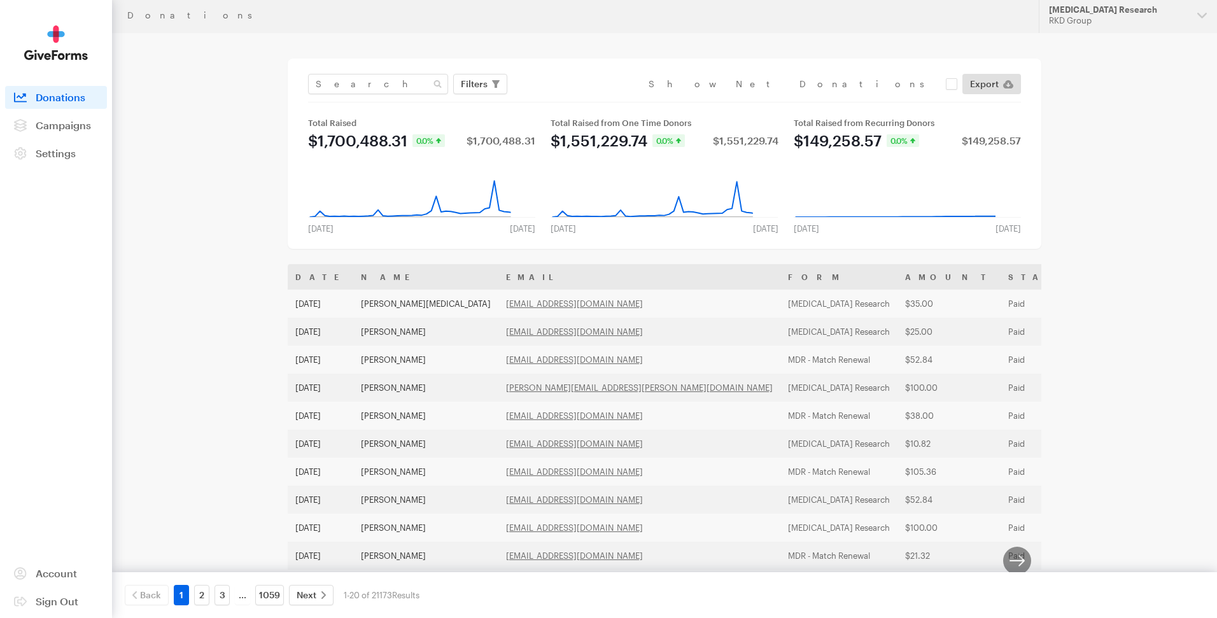
click at [376, 96] on div "Filters Clear Filters Apply Date [DATE] - [DATE] Forms DELETE MDR 2024-02 AMD A…" at bounding box center [664, 88] width 713 height 29
click at [380, 87] on input "text" at bounding box center [378, 84] width 140 height 20
click at [45, 124] on span "Campaigns" at bounding box center [63, 125] width 55 height 12
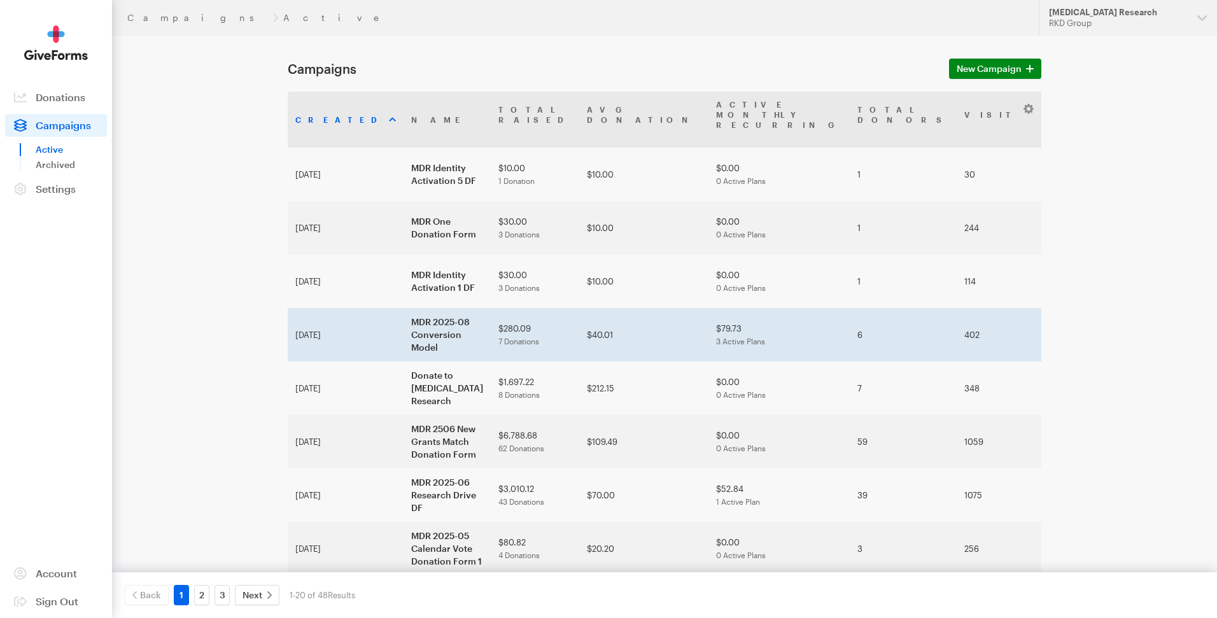
click at [404, 308] on td "MDR 2025-08 Conversion Model" at bounding box center [447, 334] width 87 height 53
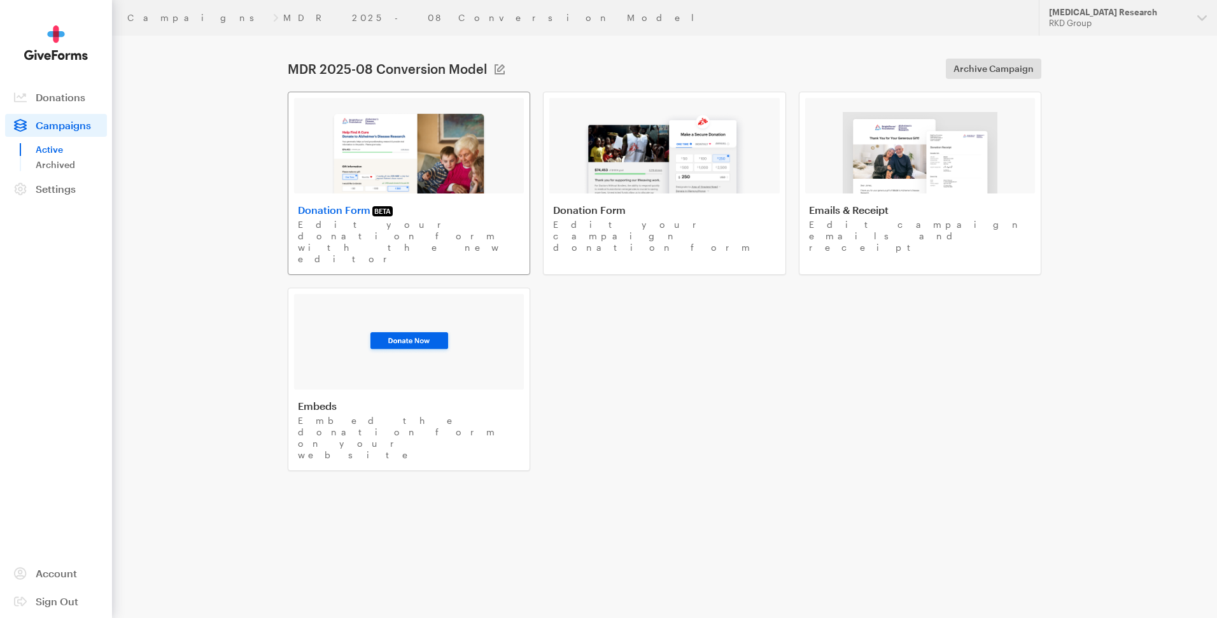
click at [400, 181] on img at bounding box center [409, 153] width 156 height 82
click at [52, 122] on span "Campaigns" at bounding box center [63, 125] width 55 height 12
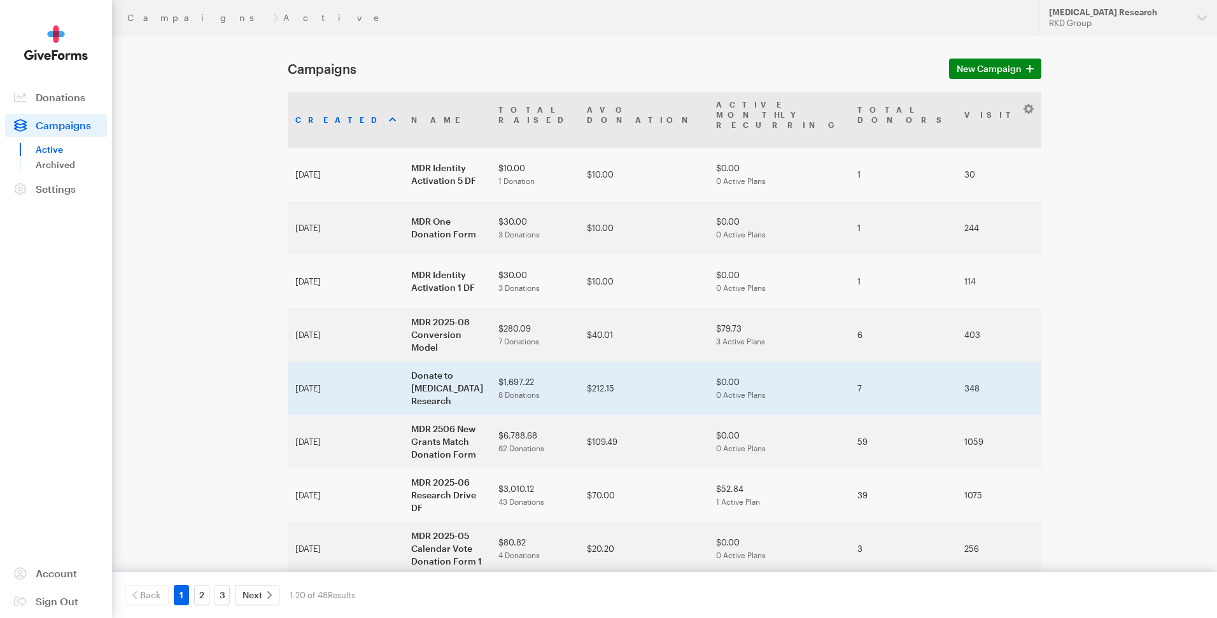
click at [404, 366] on td "Donate to [MEDICAL_DATA] Research" at bounding box center [447, 388] width 87 height 53
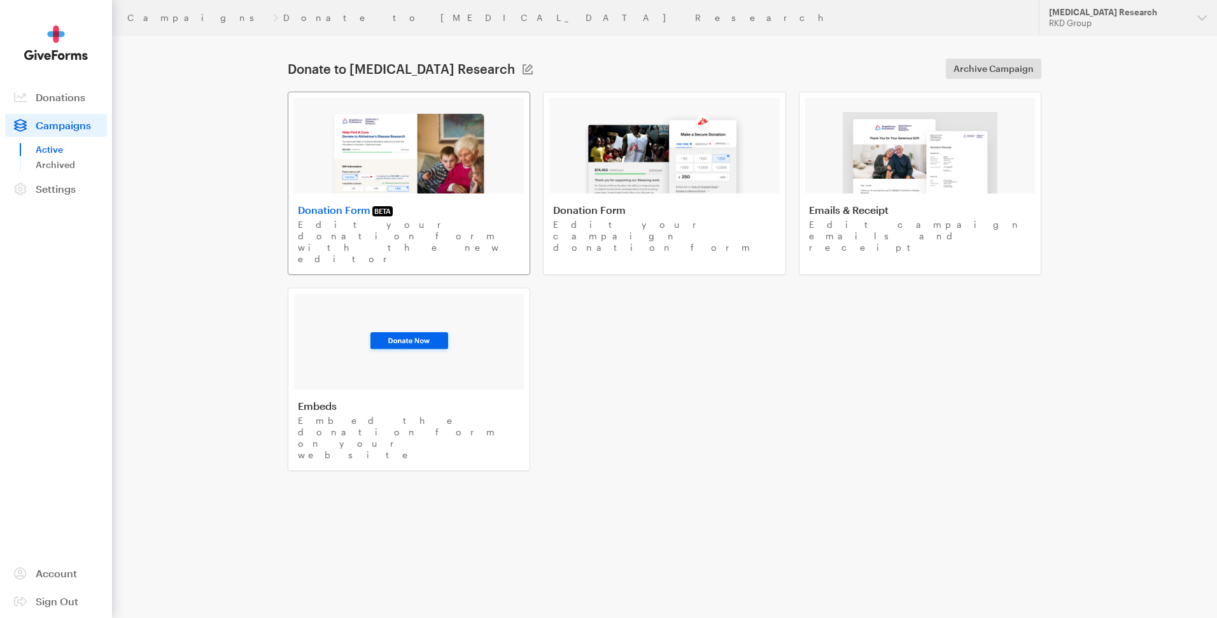
click at [324, 127] on div at bounding box center [409, 146] width 230 height 96
click at [28, 20] on aside "Activity Donations Donors Campaigns Active Archived Settings Organization Payme…" at bounding box center [56, 309] width 112 height 618
click at [57, 128] on span "Campaigns" at bounding box center [63, 125] width 55 height 12
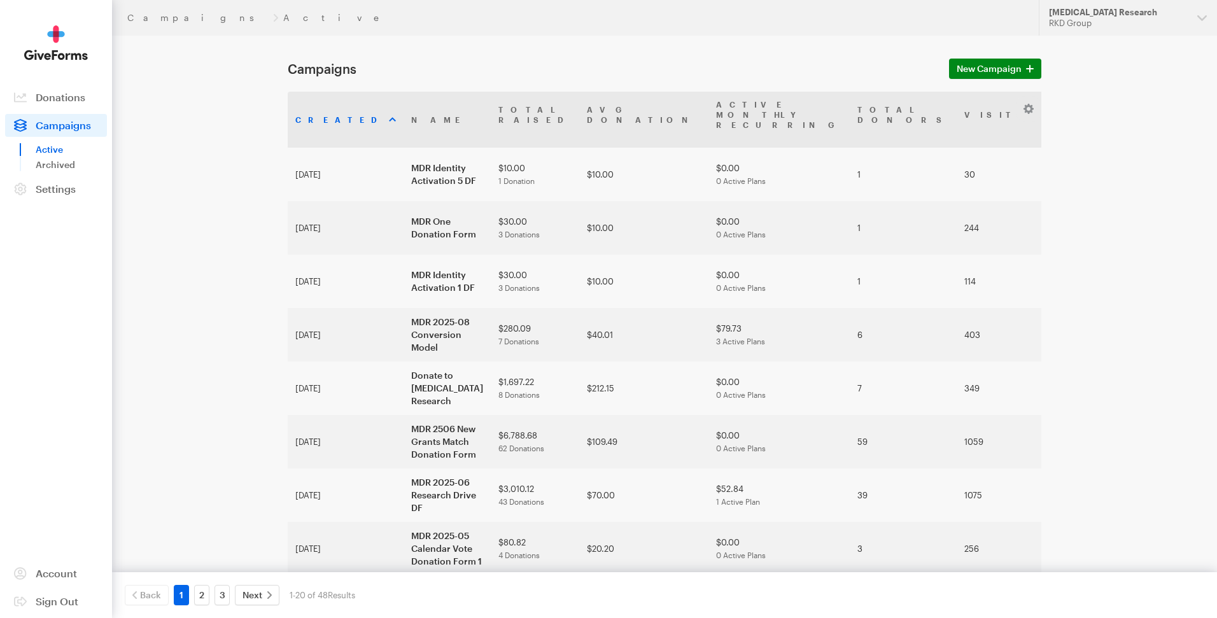
scroll to position [546, 0]
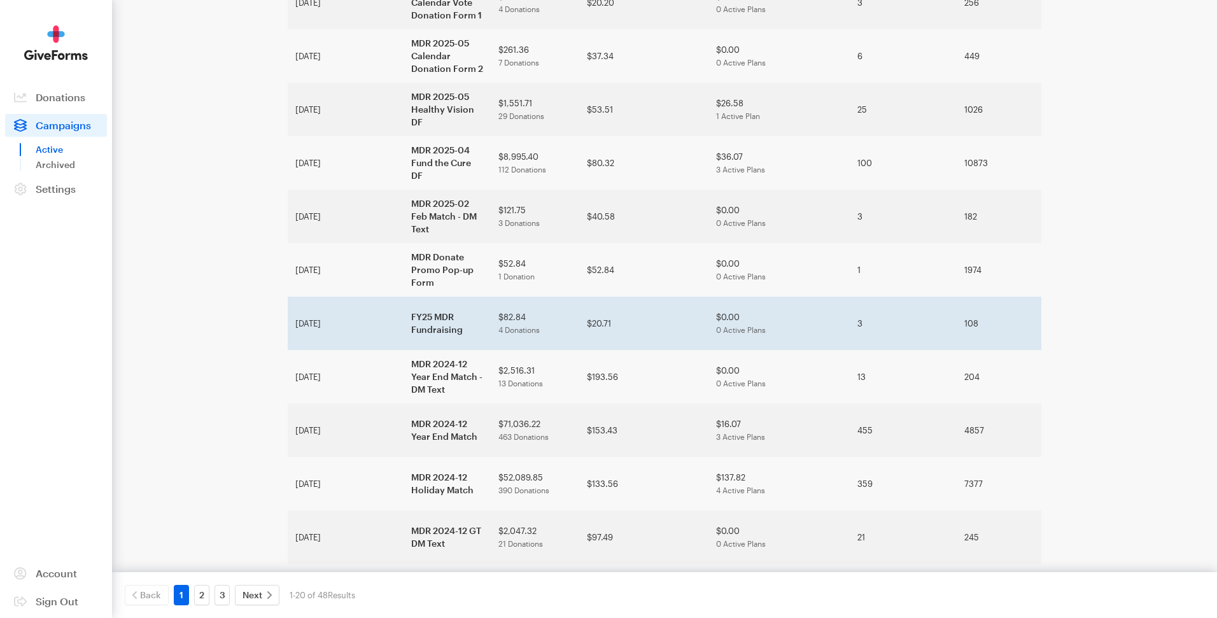
drag, startPoint x: 388, startPoint y: 295, endPoint x: 392, endPoint y: 305, distance: 11.1
click at [404, 297] on td "FY25 MDR Fundraising" at bounding box center [447, 323] width 87 height 53
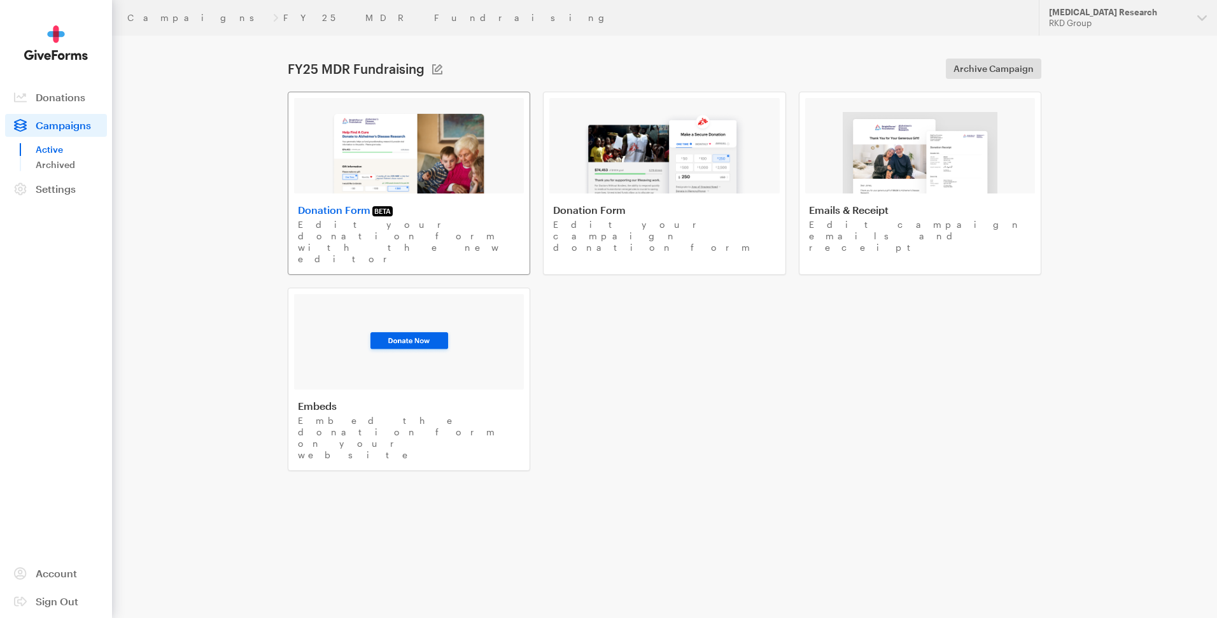
click at [423, 123] on img at bounding box center [409, 153] width 156 height 82
drag, startPoint x: 65, startPoint y: 127, endPoint x: 108, endPoint y: 95, distance: 53.6
click at [65, 127] on span "Campaigns" at bounding box center [63, 125] width 55 height 12
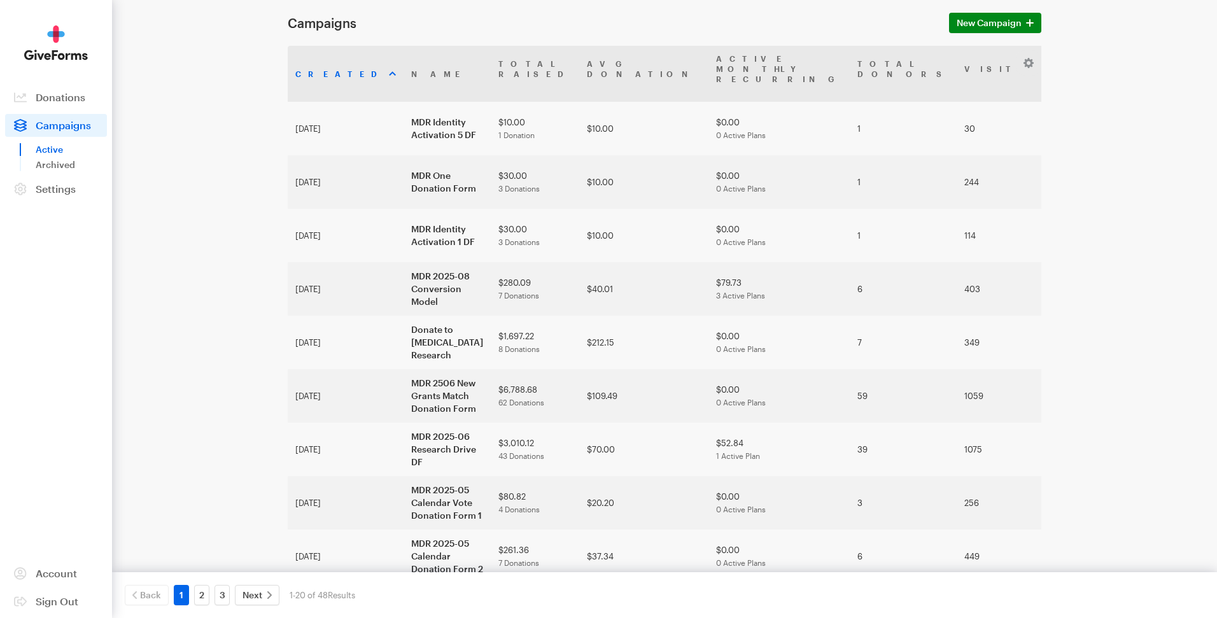
scroll to position [53, 0]
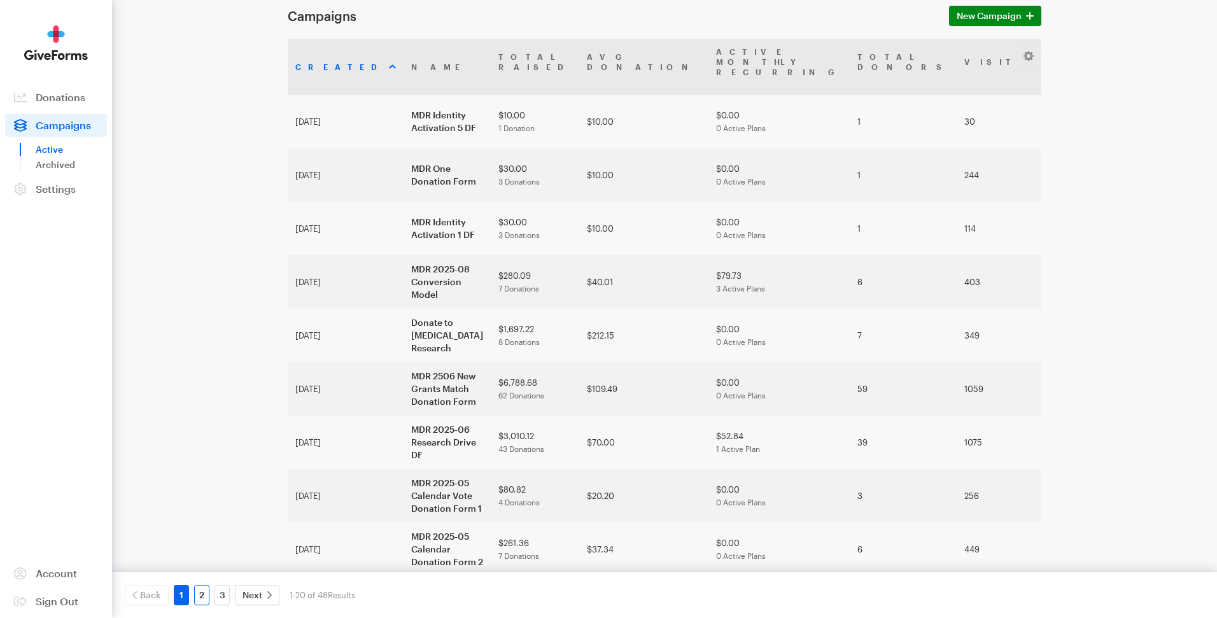
click at [201, 598] on link "2" at bounding box center [201, 595] width 15 height 20
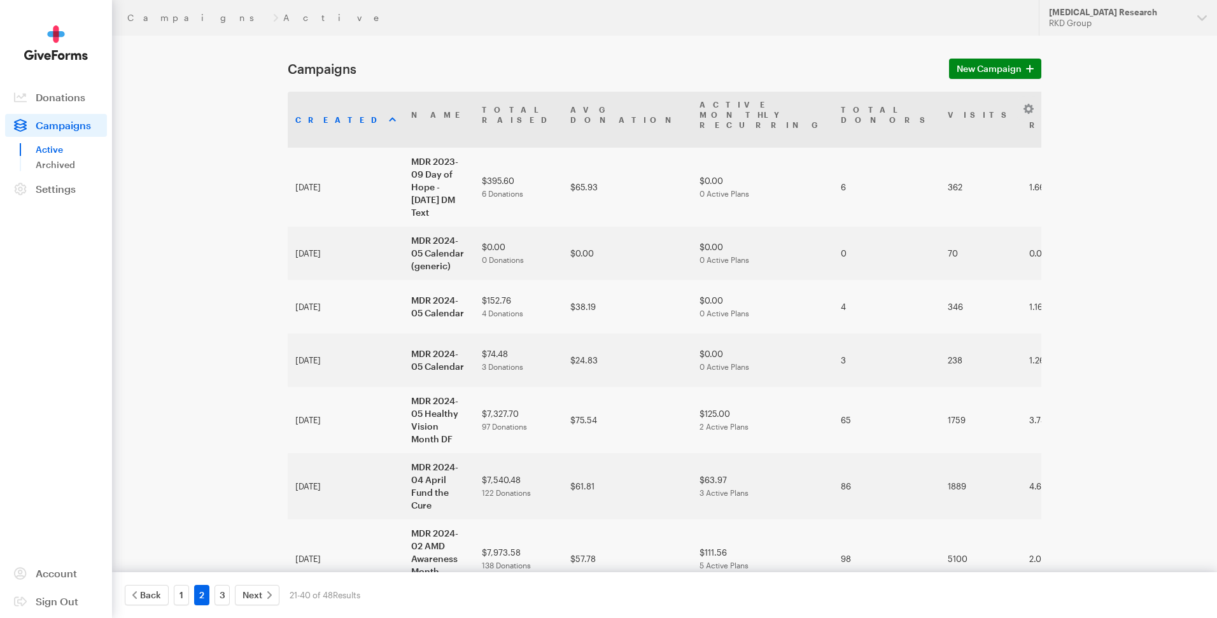
scroll to position [537, 0]
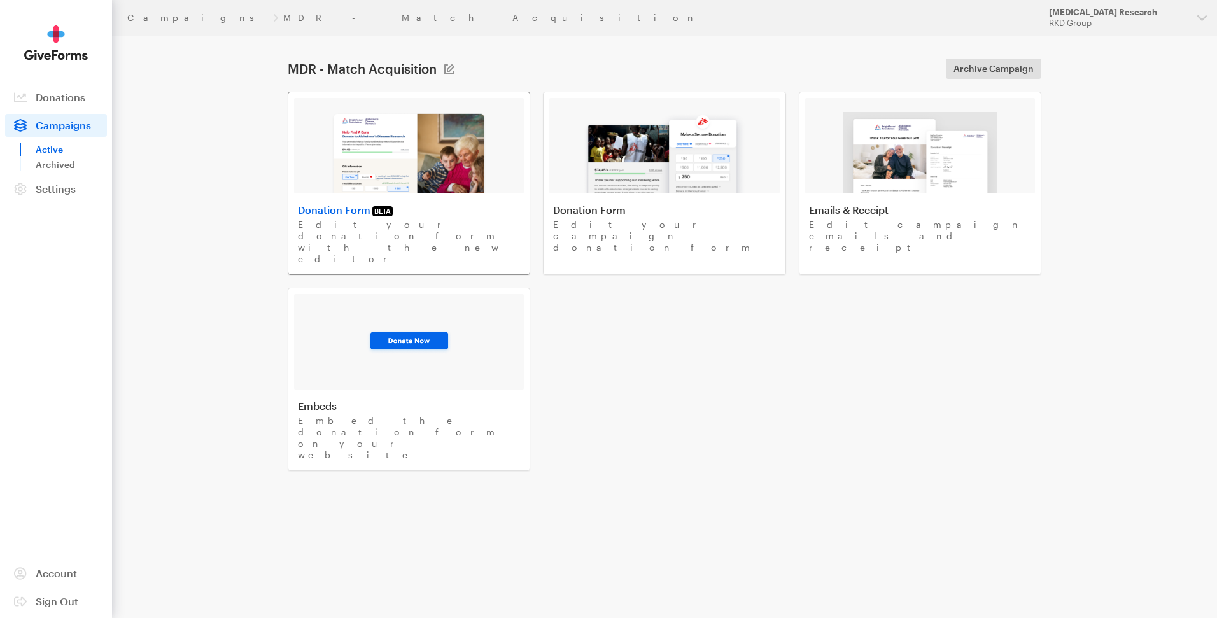
click at [385, 167] on img at bounding box center [409, 153] width 156 height 82
click at [22, 17] on aside "Activity Donations Donors Campaigns Active Archived Settings Organization Payme…" at bounding box center [56, 309] width 112 height 618
click at [54, 123] on span "Campaigns" at bounding box center [63, 125] width 55 height 12
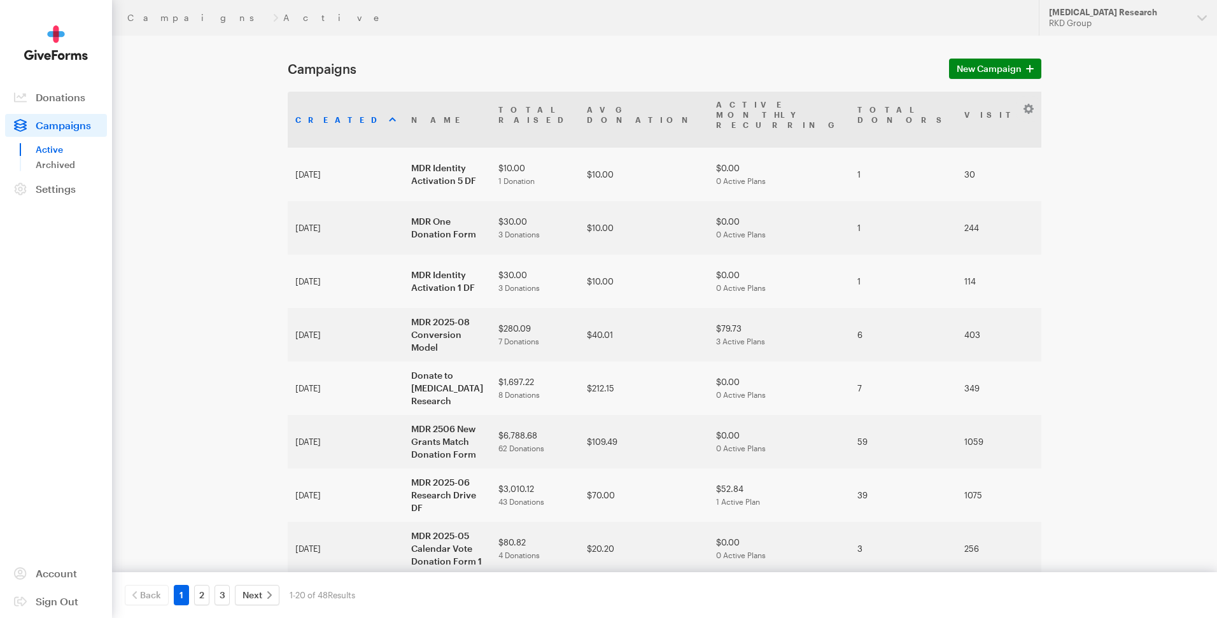
click at [201, 595] on link "2" at bounding box center [201, 595] width 15 height 20
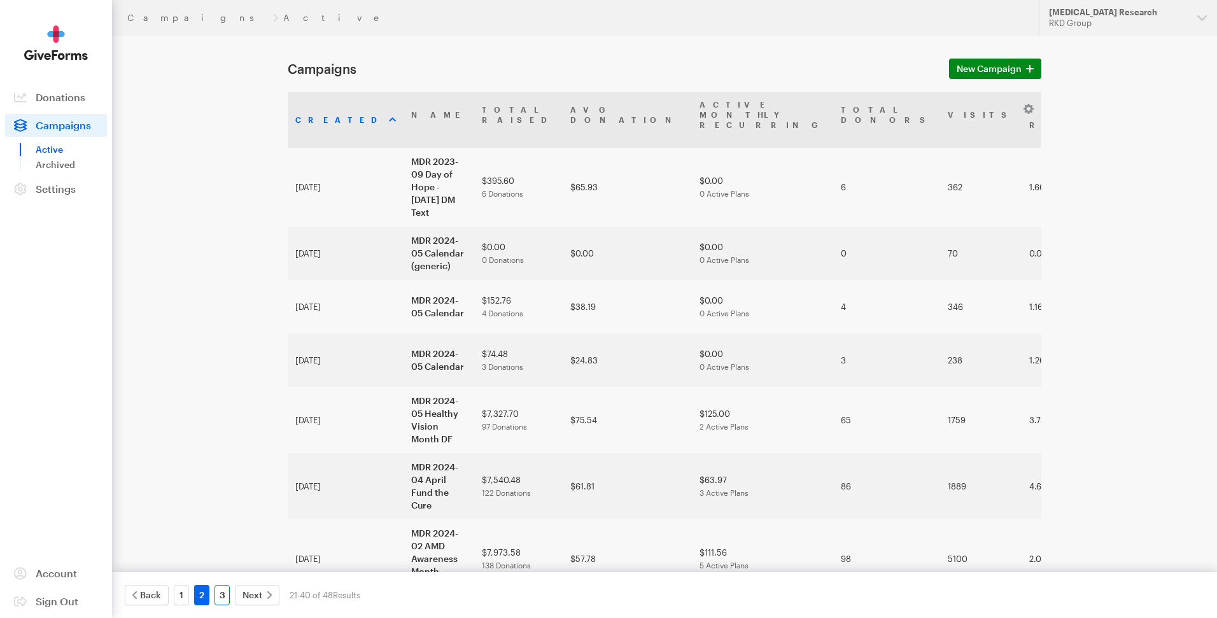
click at [218, 597] on link "3" at bounding box center [222, 595] width 15 height 20
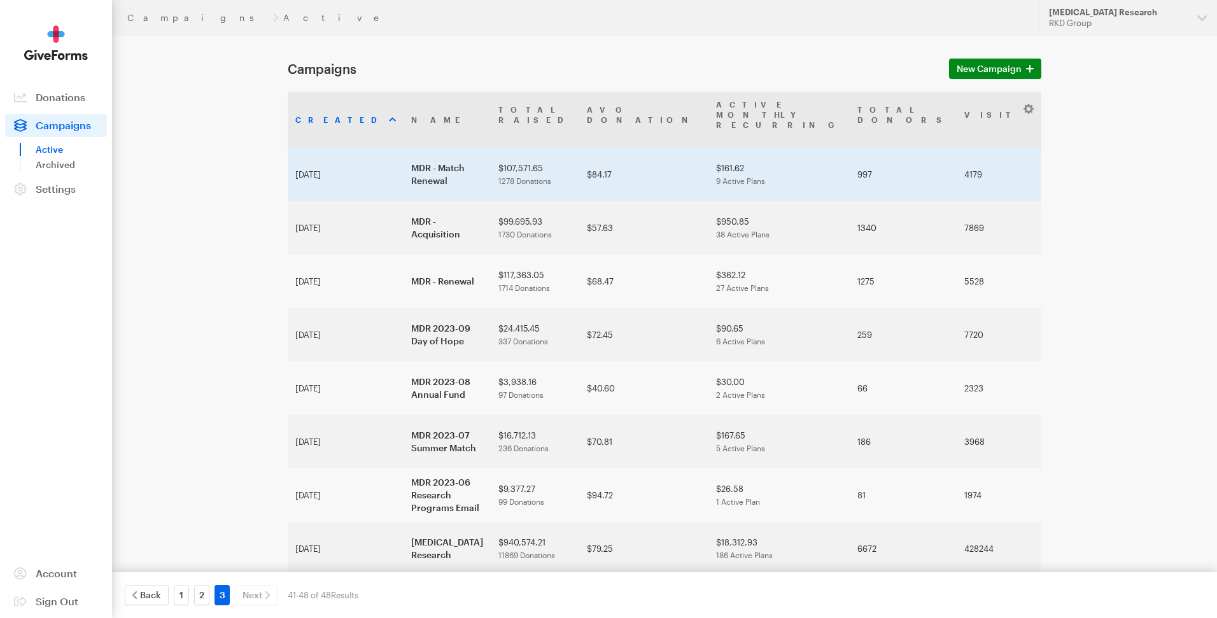
click at [404, 148] on td "MDR - Match Renewal" at bounding box center [447, 174] width 87 height 53
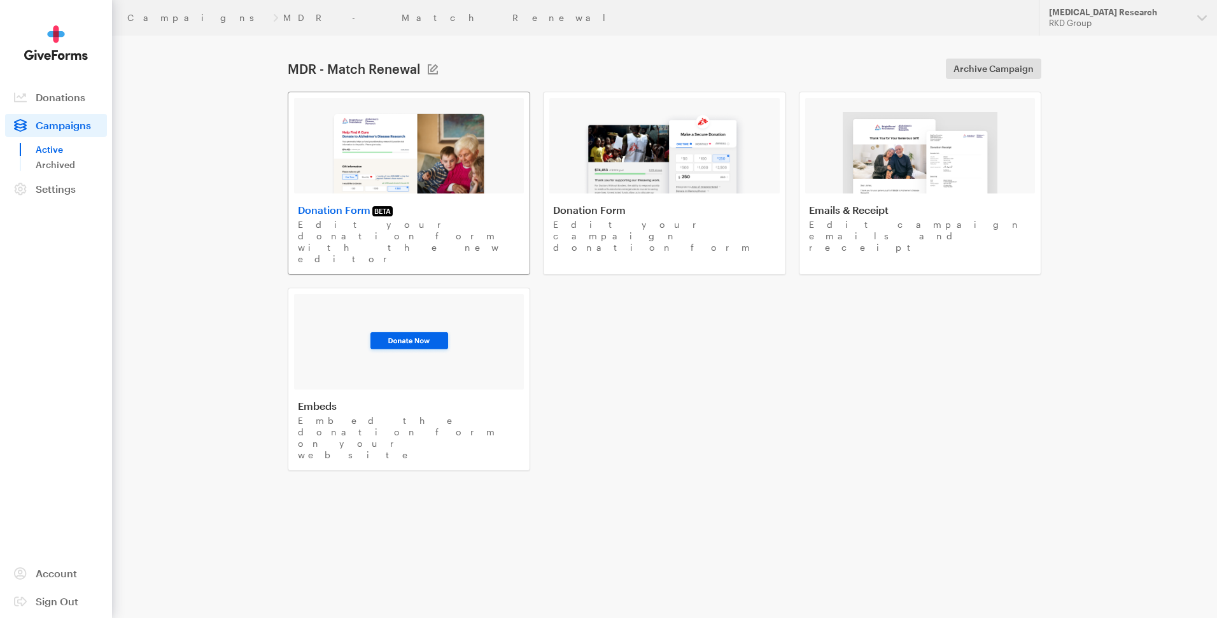
click at [357, 174] on img at bounding box center [409, 153] width 156 height 82
click at [359, 113] on img at bounding box center [409, 153] width 156 height 82
click at [53, 125] on span "Campaigns" at bounding box center [63, 125] width 55 height 12
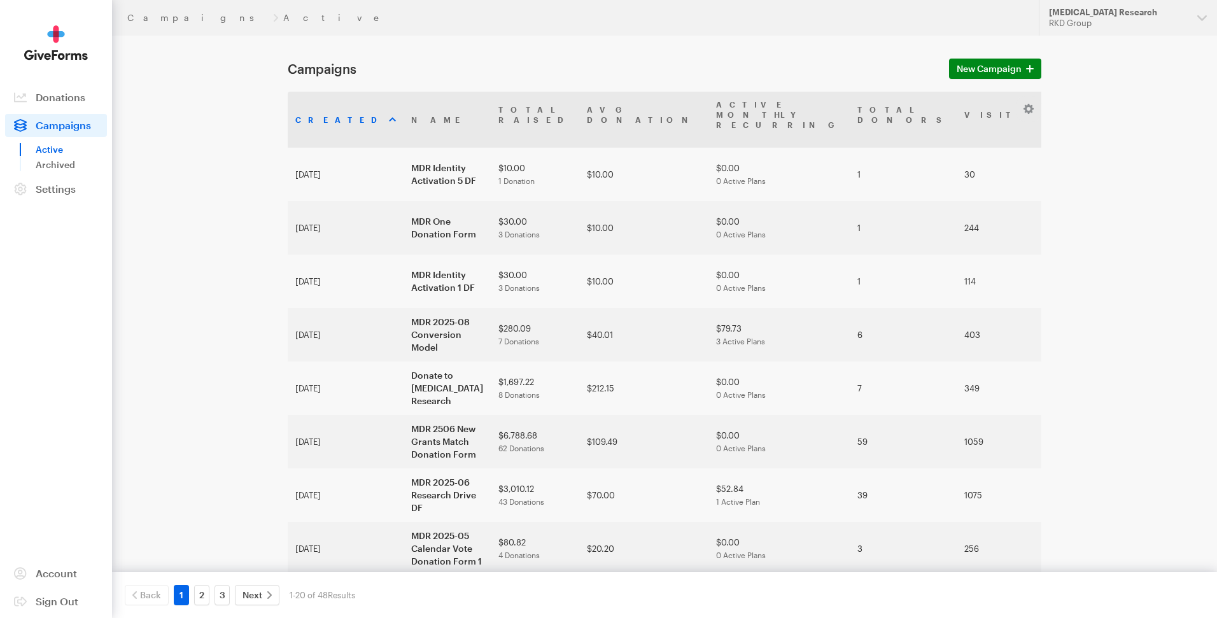
click at [266, 596] on icon at bounding box center [270, 596] width 8 height 8
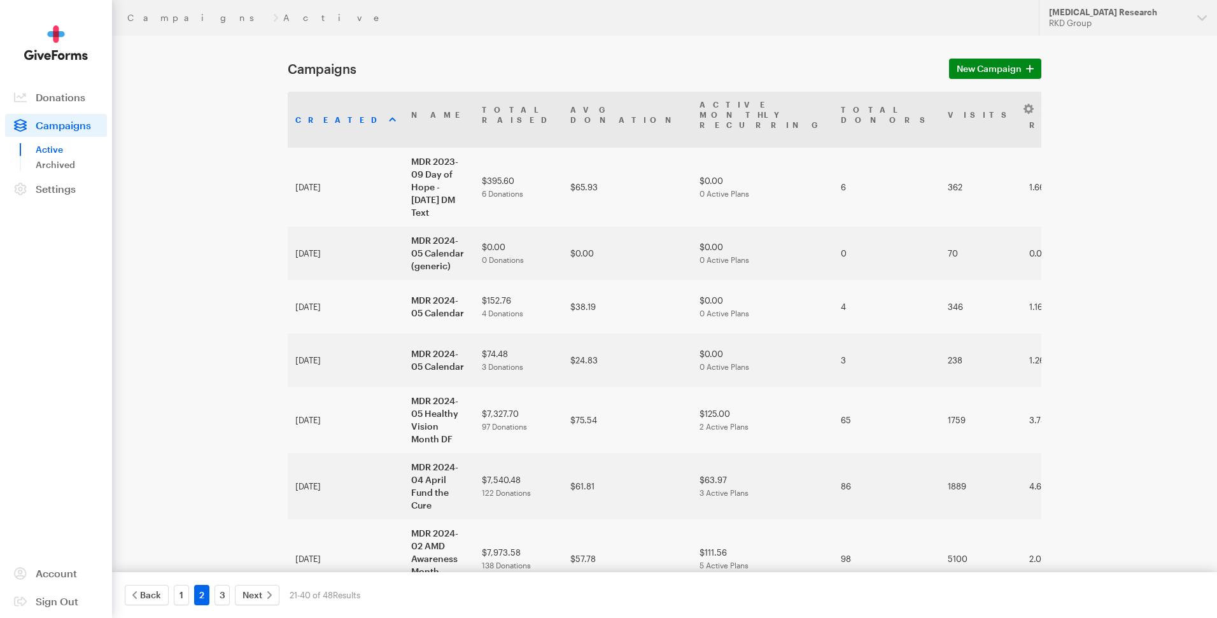
click at [266, 596] on icon at bounding box center [270, 596] width 8 height 8
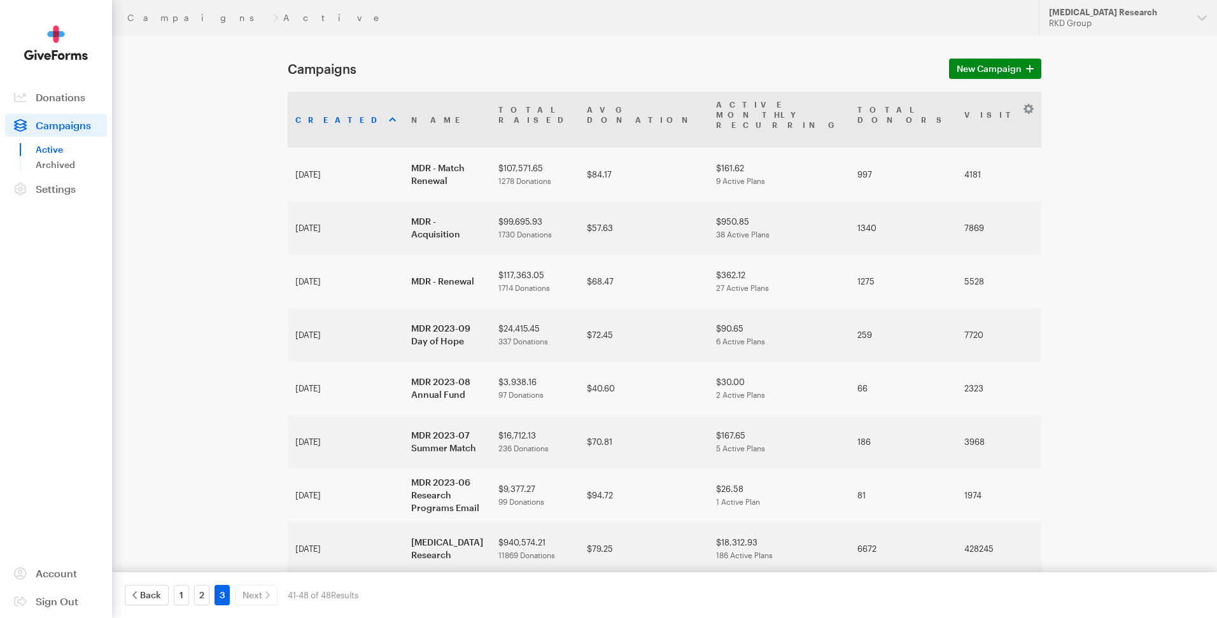
click at [71, 129] on span "Campaigns" at bounding box center [63, 125] width 55 height 12
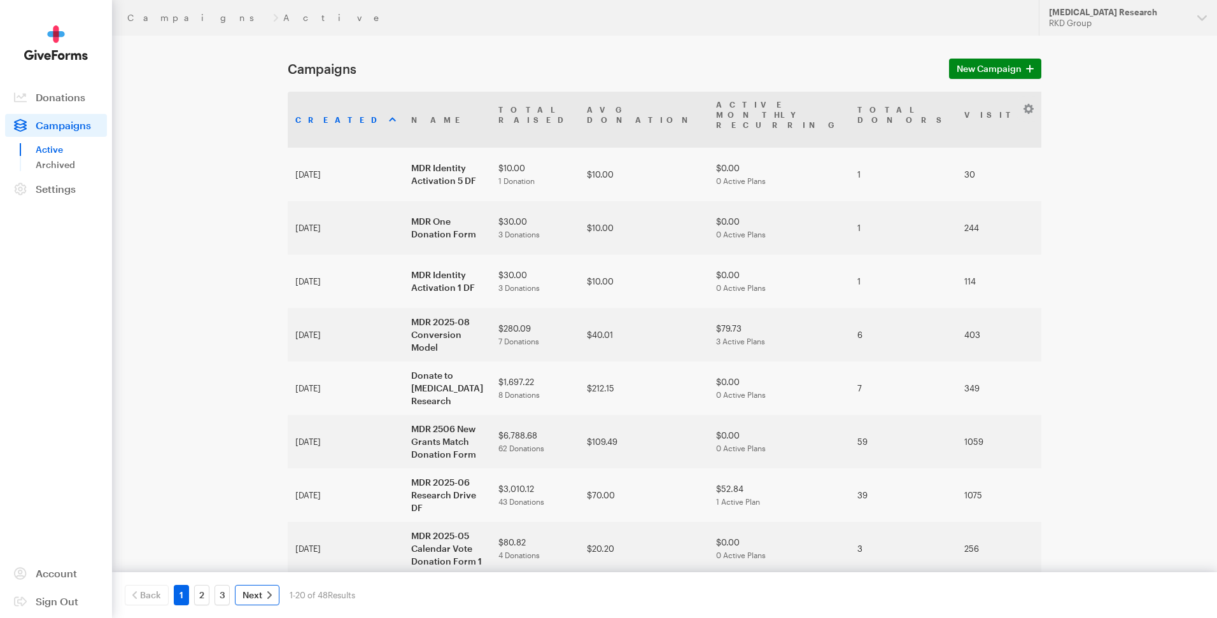
click at [255, 597] on span "Next" at bounding box center [253, 595] width 20 height 15
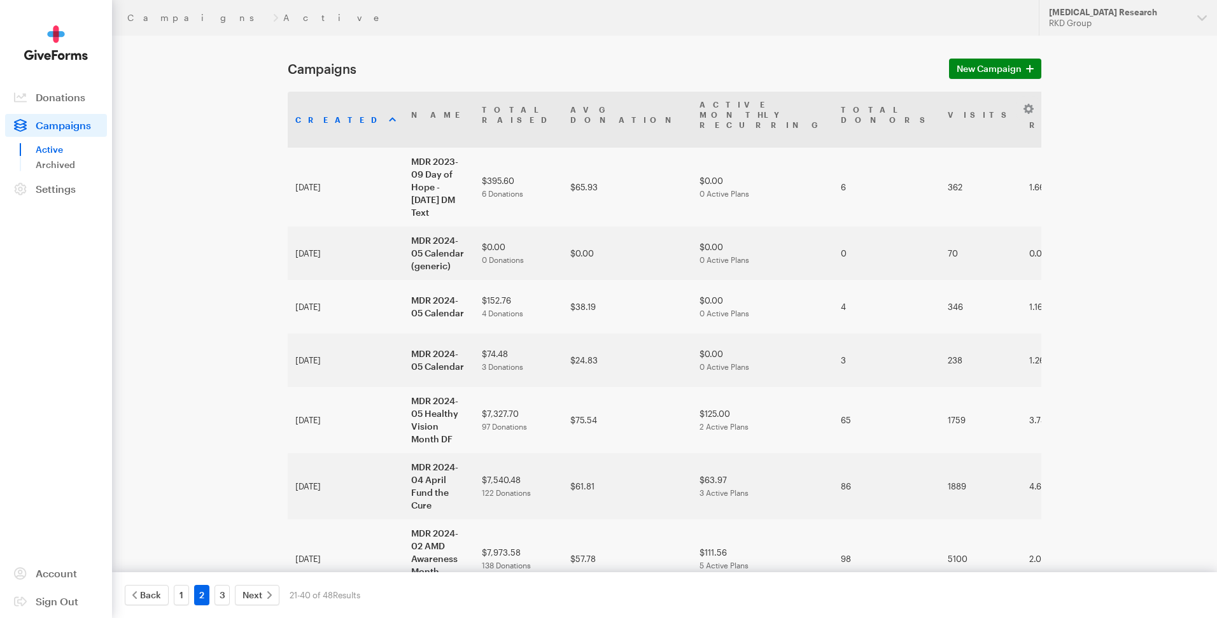
click at [255, 597] on span "Next" at bounding box center [253, 595] width 20 height 15
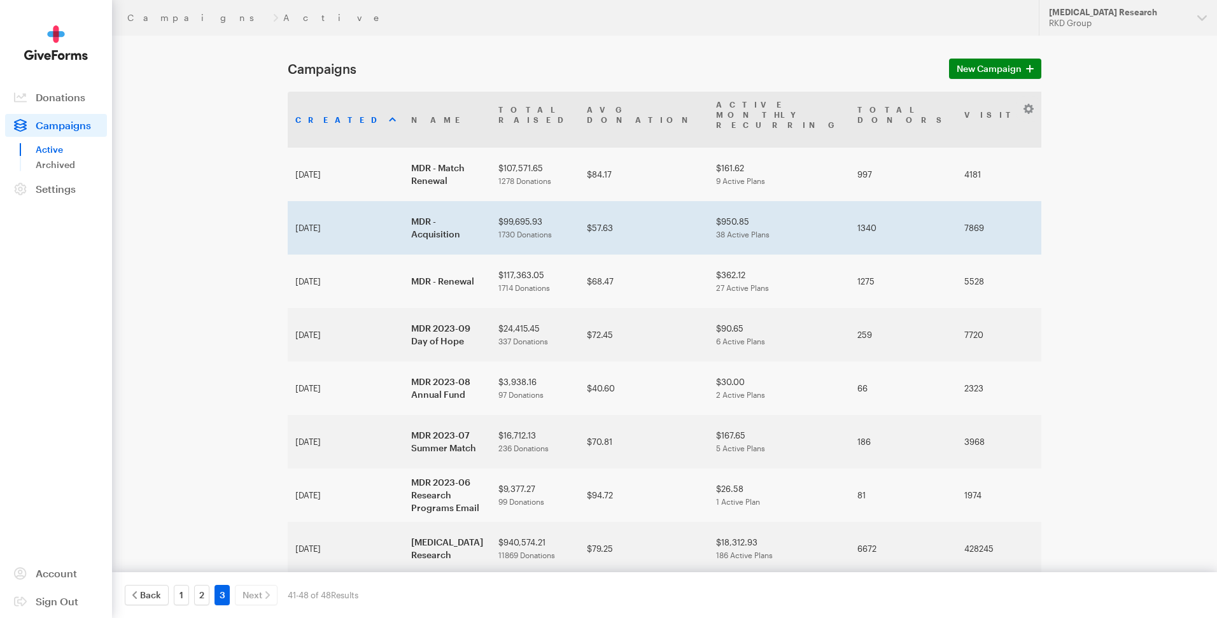
click at [404, 201] on td "MDR - Acquisition" at bounding box center [447, 227] width 87 height 53
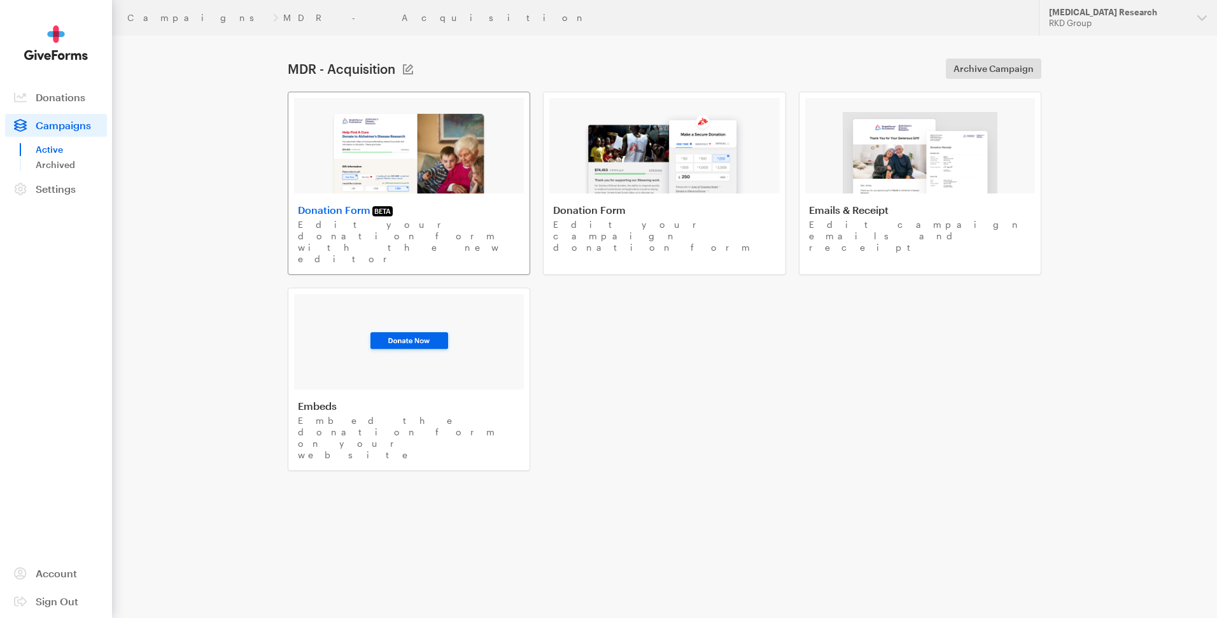
click at [406, 186] on img at bounding box center [409, 153] width 156 height 82
click at [69, 124] on span "Campaigns" at bounding box center [63, 125] width 55 height 12
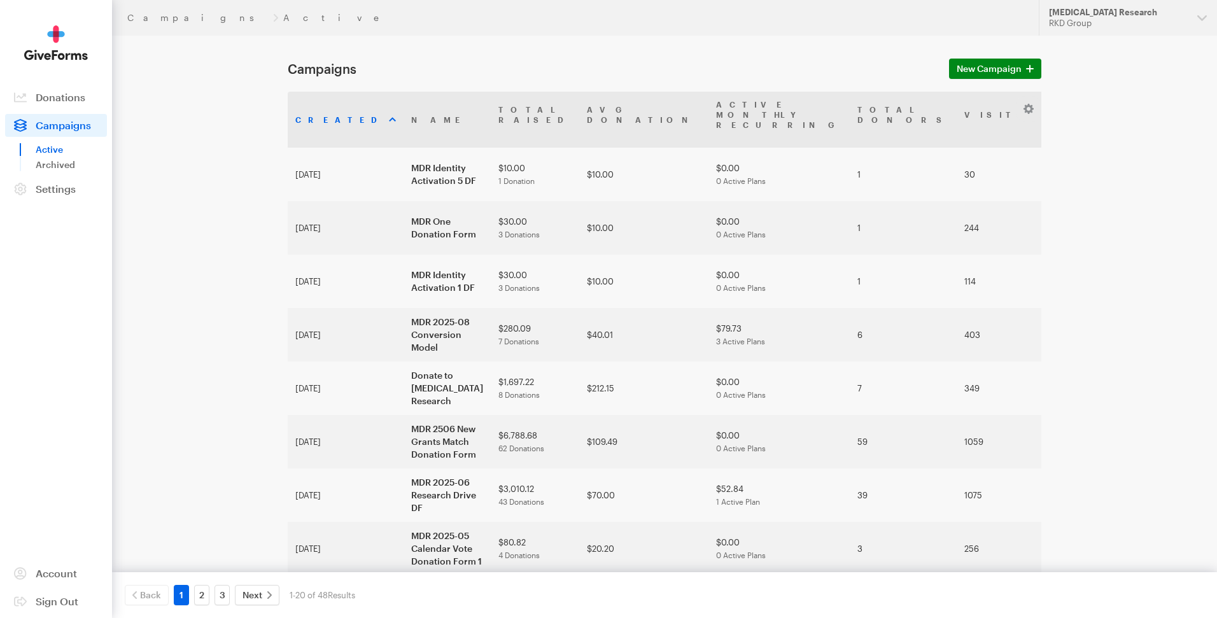
click at [198, 592] on link "2" at bounding box center [201, 595] width 15 height 20
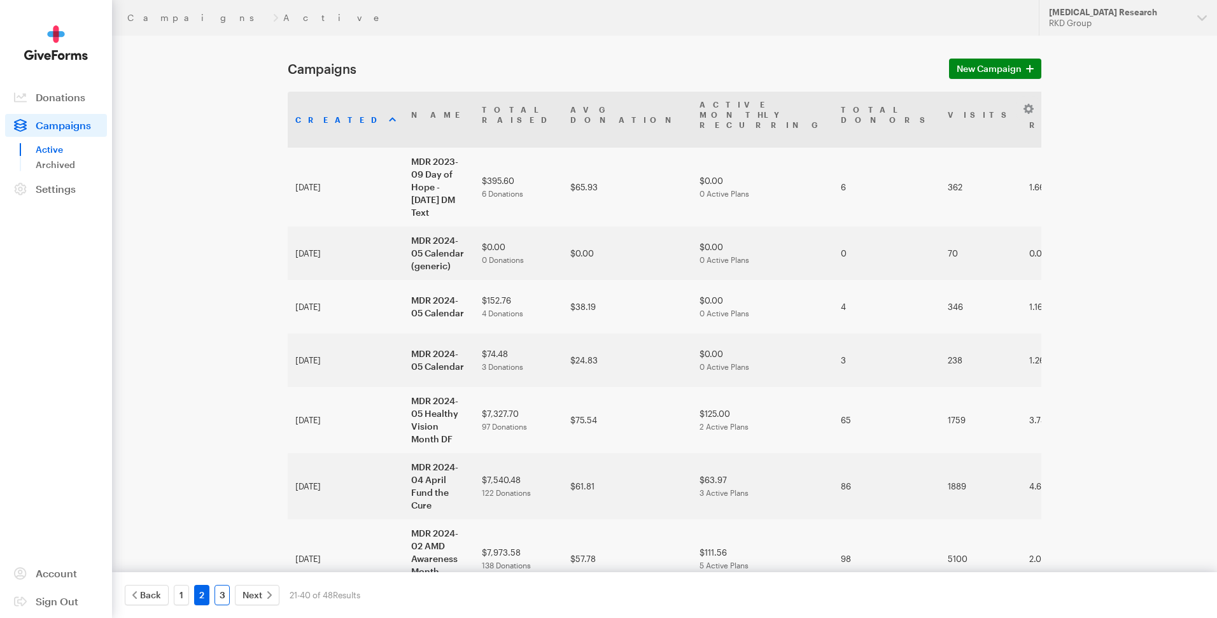
click at [224, 595] on link "3" at bounding box center [222, 595] width 15 height 20
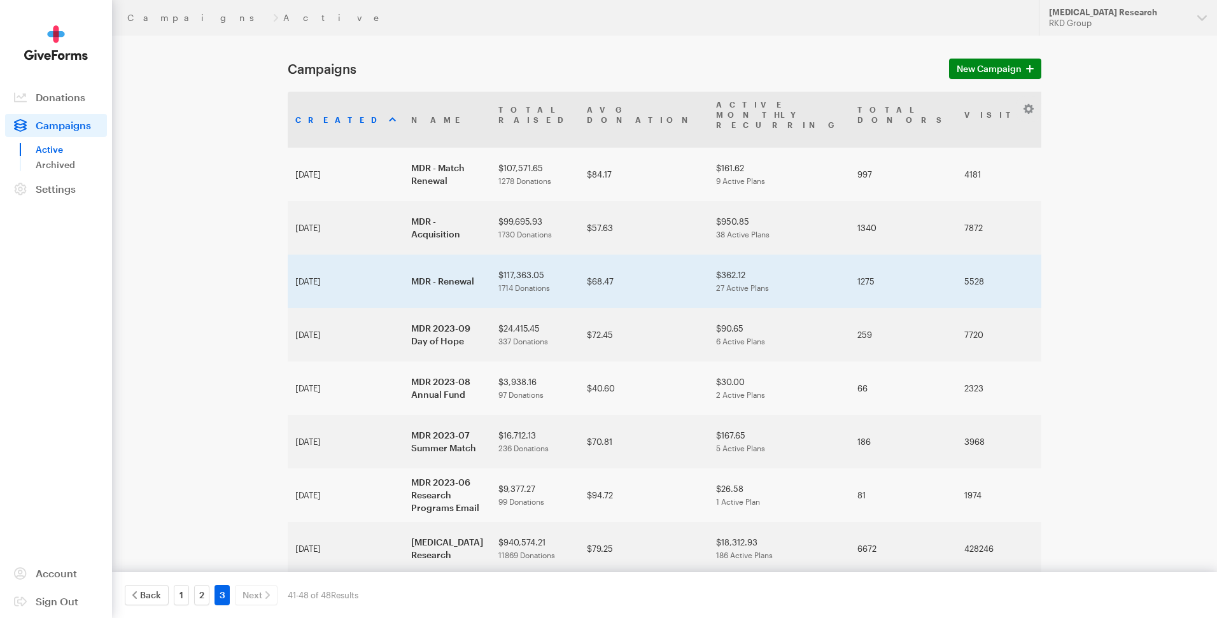
click at [411, 255] on td "MDR - Renewal" at bounding box center [447, 281] width 87 height 53
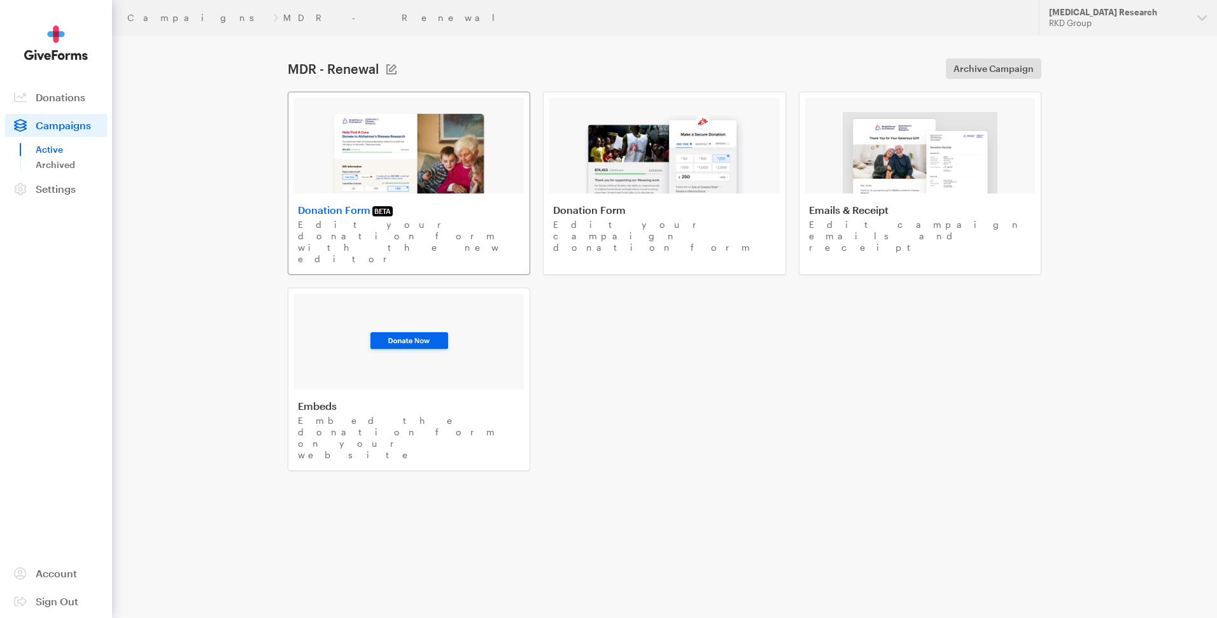
click at [395, 178] on img at bounding box center [409, 153] width 156 height 82
drag, startPoint x: 65, startPoint y: 126, endPoint x: 89, endPoint y: 132, distance: 24.2
click at [65, 126] on span "Campaigns" at bounding box center [63, 125] width 55 height 12
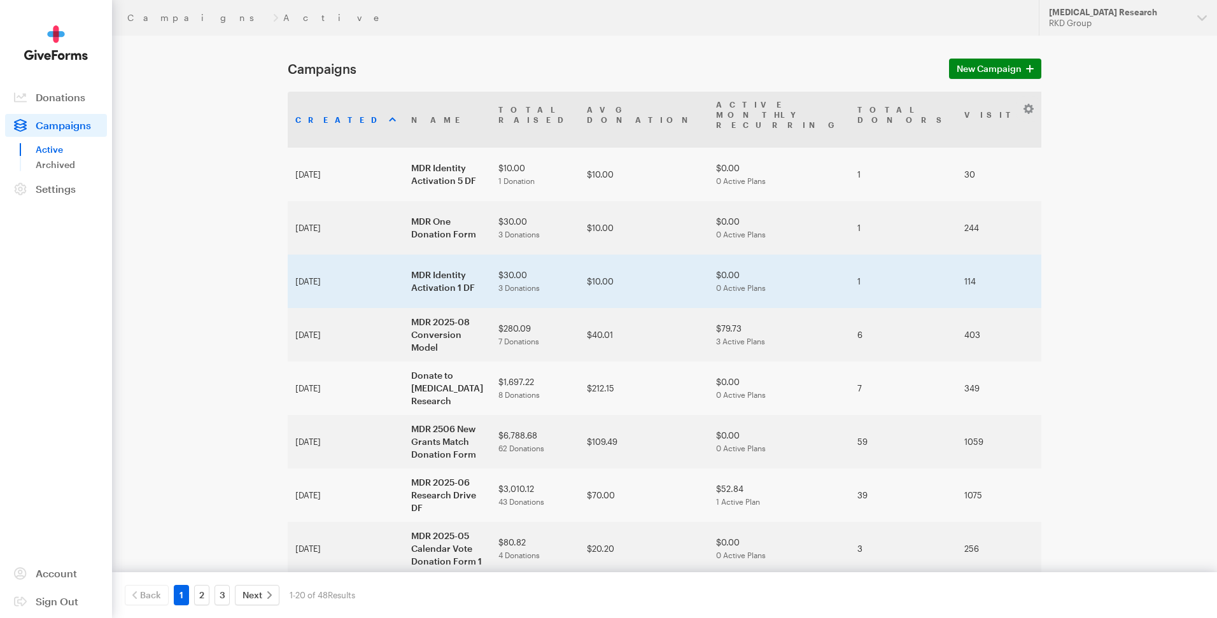
click at [424, 255] on td "MDR Identity Activation 1 DF" at bounding box center [447, 281] width 87 height 53
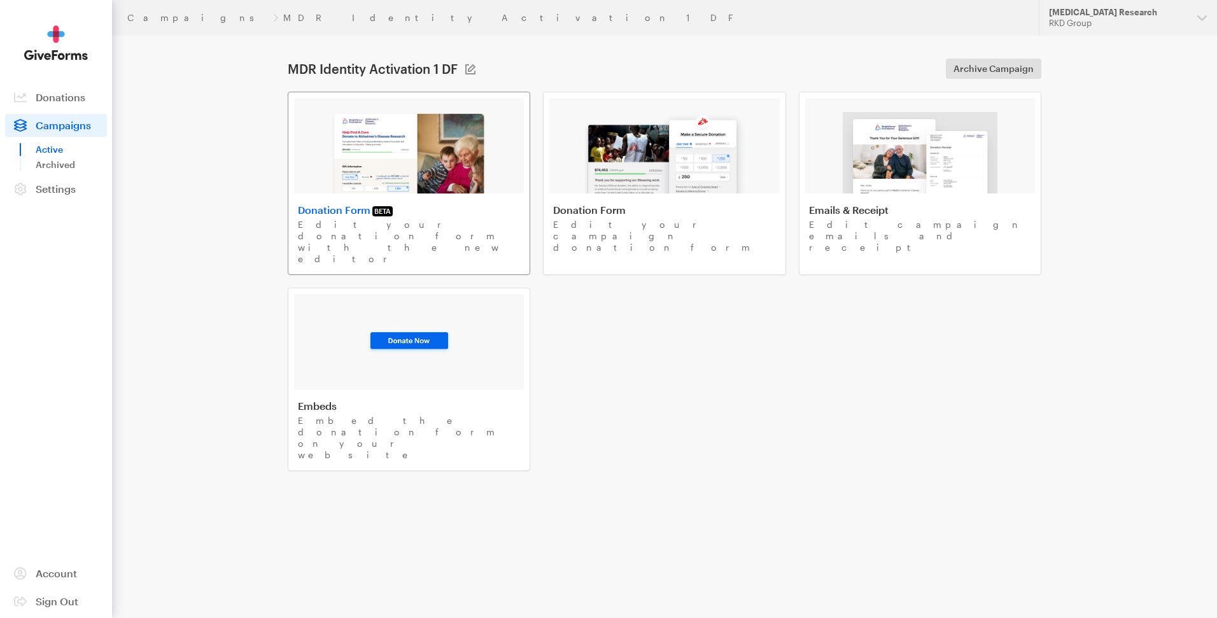
click at [413, 176] on img at bounding box center [409, 153] width 156 height 82
